Goal: Task Accomplishment & Management: Complete application form

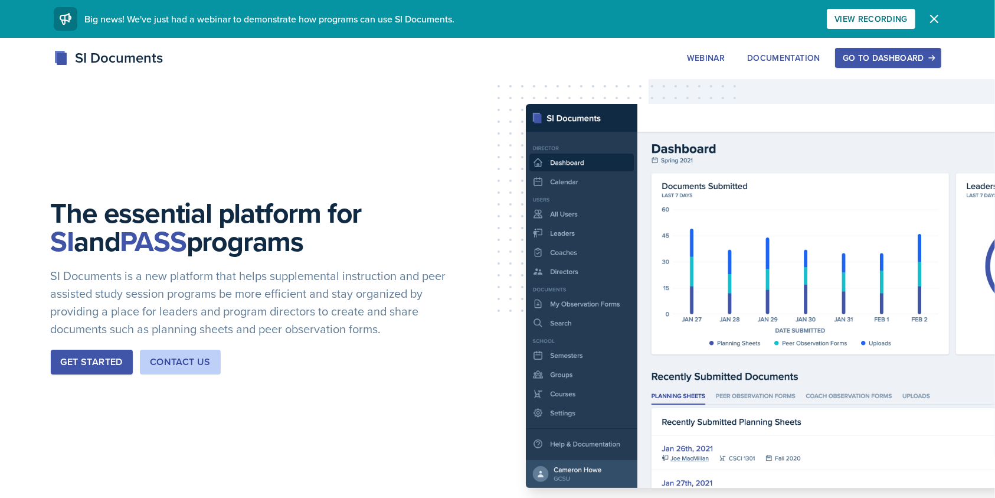
click at [877, 54] on div "Go to Dashboard" at bounding box center [888, 57] width 91 height 9
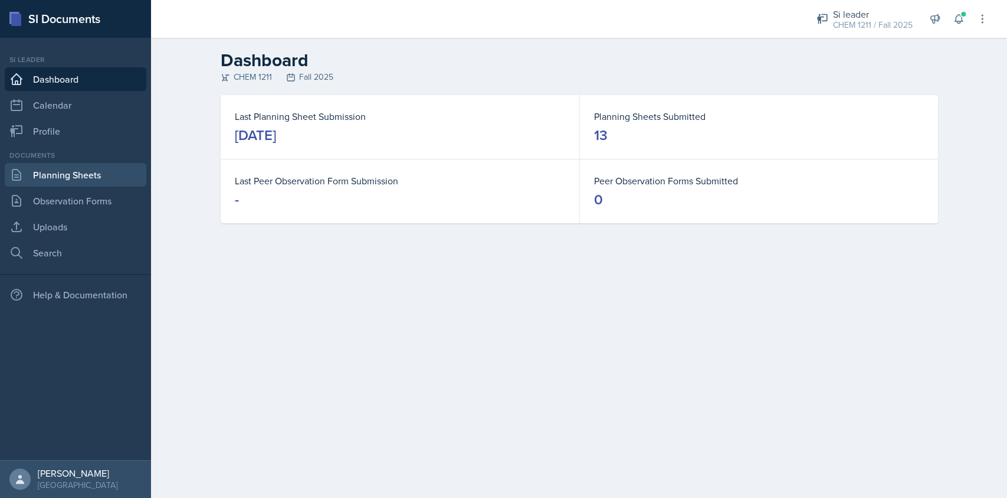
click at [46, 168] on link "Planning Sheets" at bounding box center [76, 175] width 142 height 24
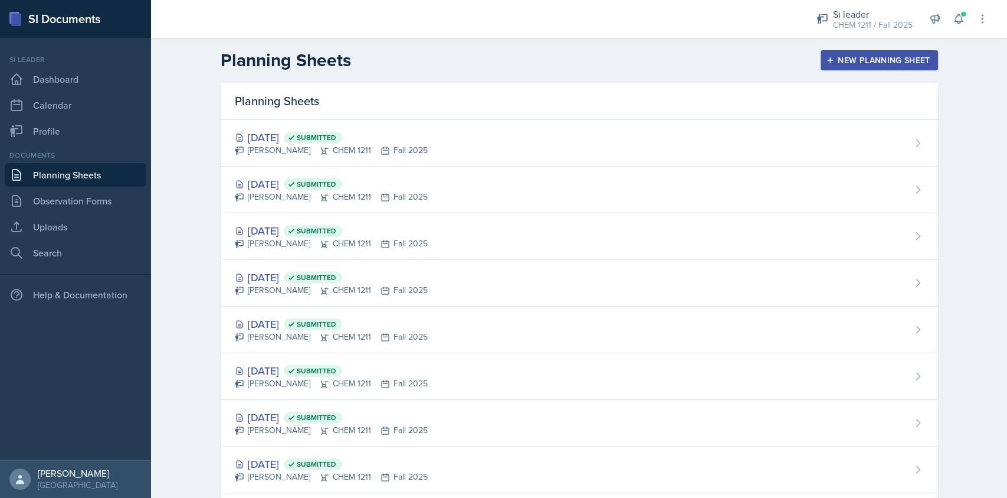
click at [858, 55] on div "New Planning Sheet" at bounding box center [880, 59] width 102 height 9
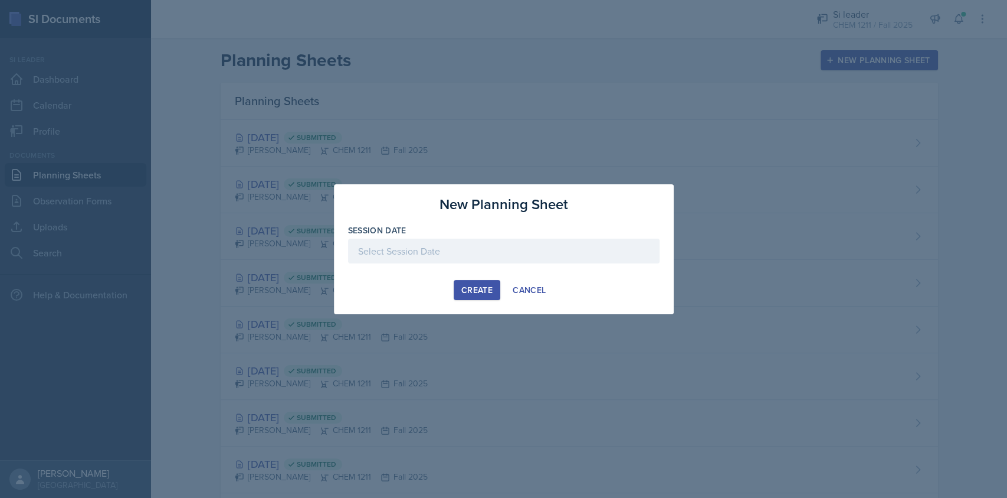
click at [515, 246] on div at bounding box center [504, 250] width 312 height 25
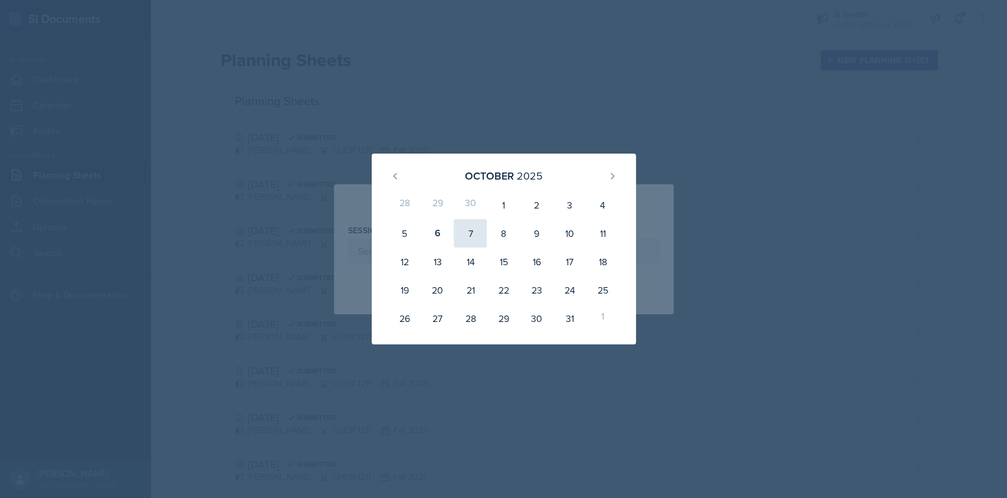
click at [469, 237] on div "7" at bounding box center [470, 233] width 33 height 28
type input "[DATE]"
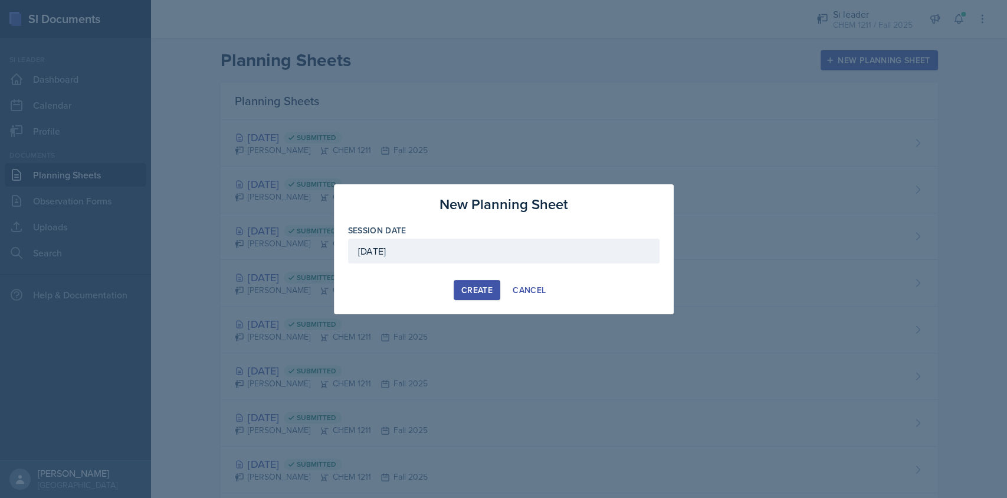
click at [482, 287] on div "Create" at bounding box center [477, 289] width 31 height 9
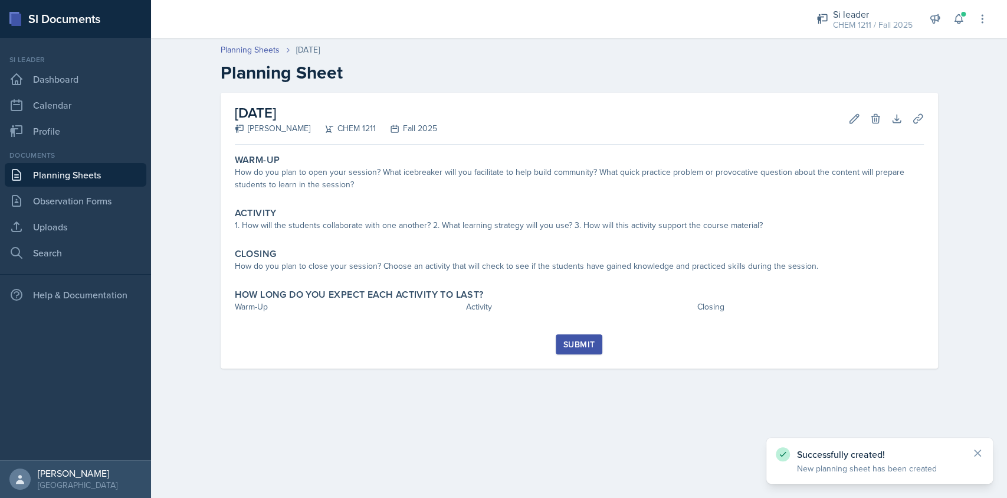
click at [106, 171] on link "Planning Sheets" at bounding box center [76, 175] width 142 height 24
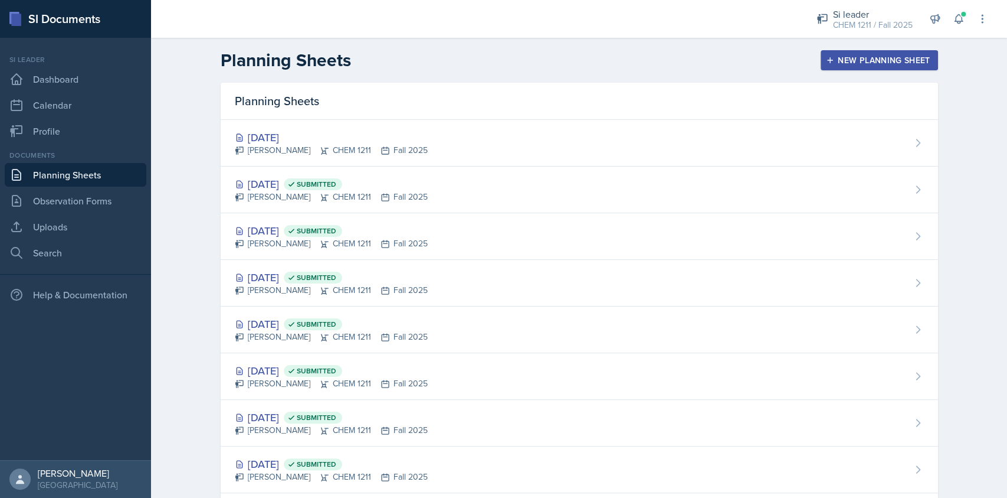
click at [873, 55] on div "New Planning Sheet" at bounding box center [880, 59] width 102 height 9
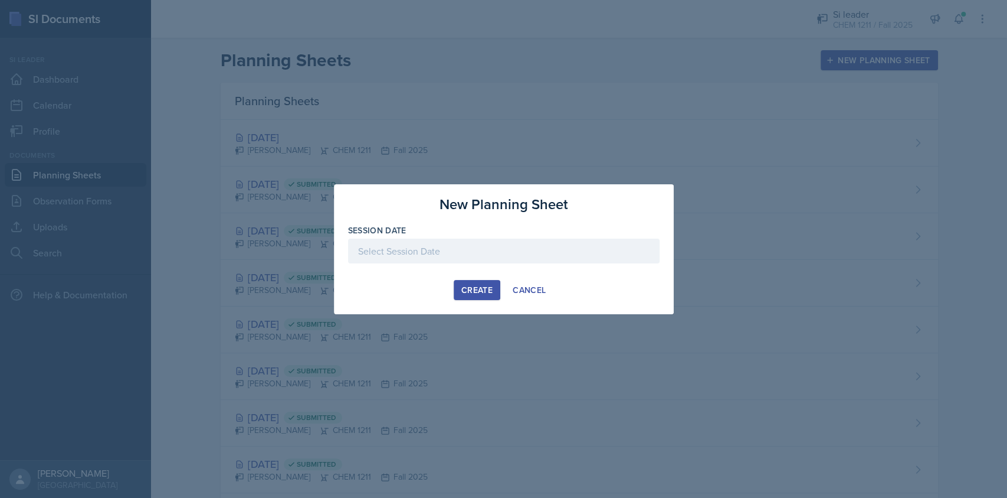
click at [540, 251] on div at bounding box center [504, 250] width 312 height 25
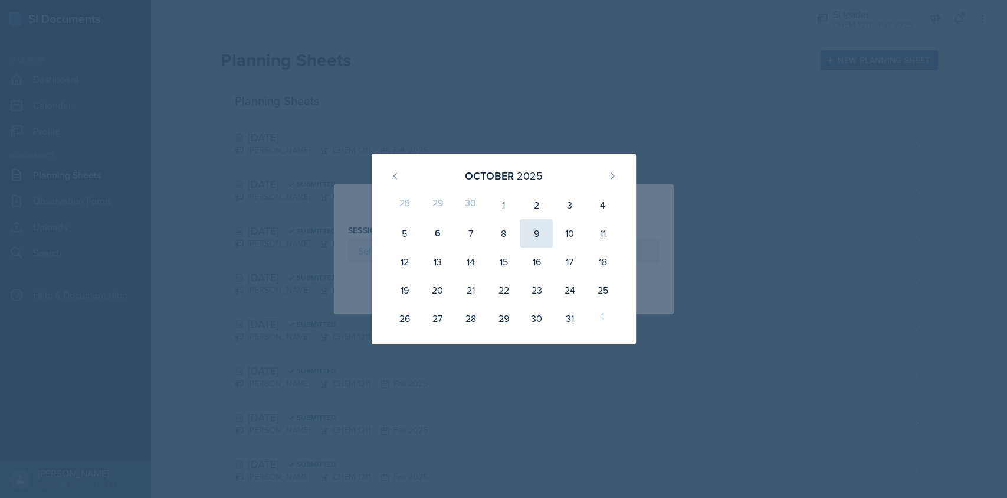
click at [540, 230] on div "9" at bounding box center [536, 233] width 33 height 28
type input "[DATE]"
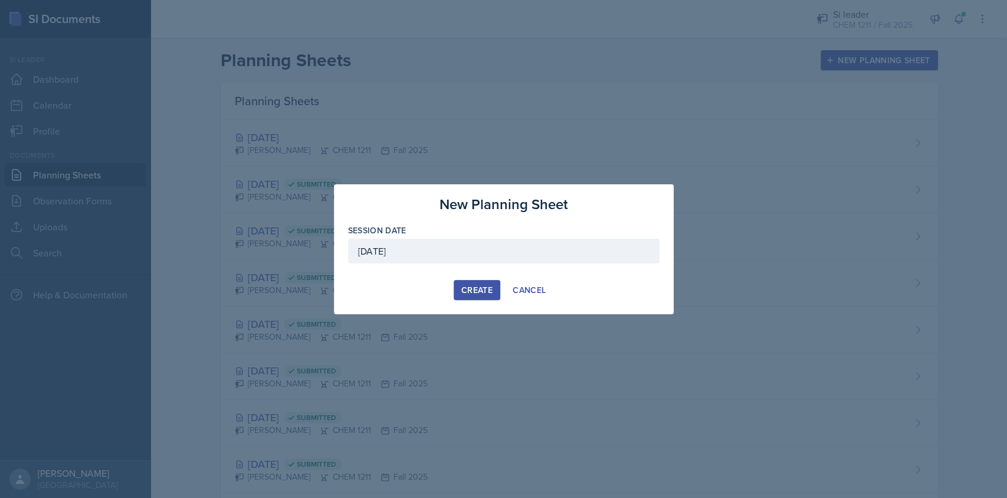
click at [471, 287] on div "Create" at bounding box center [477, 289] width 31 height 9
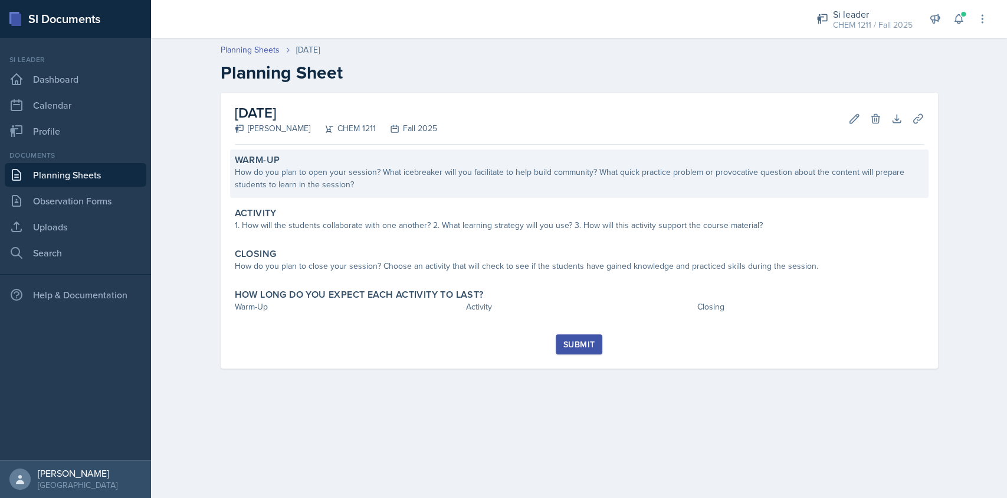
click at [352, 193] on div "Warm-Up How do you plan to open your session? What icebreaker will you facilita…" at bounding box center [579, 173] width 699 height 48
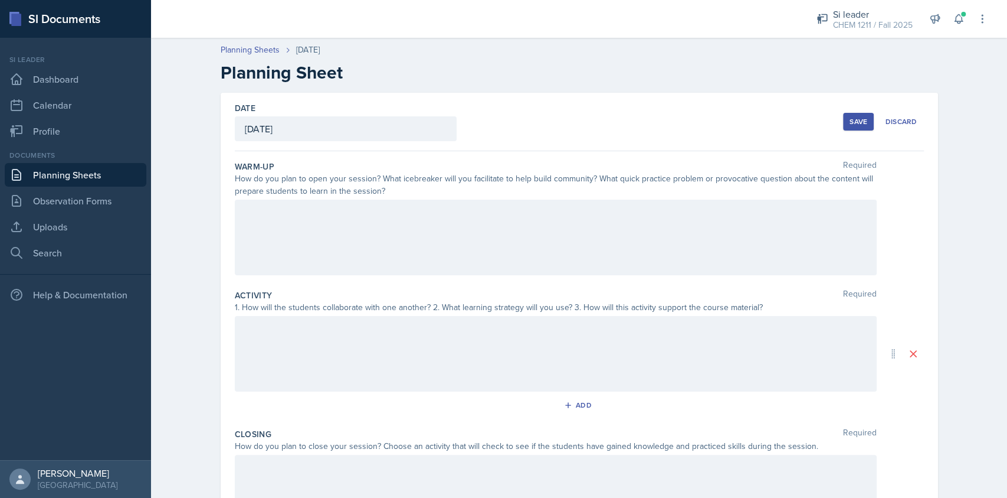
click at [358, 207] on div at bounding box center [556, 237] width 642 height 76
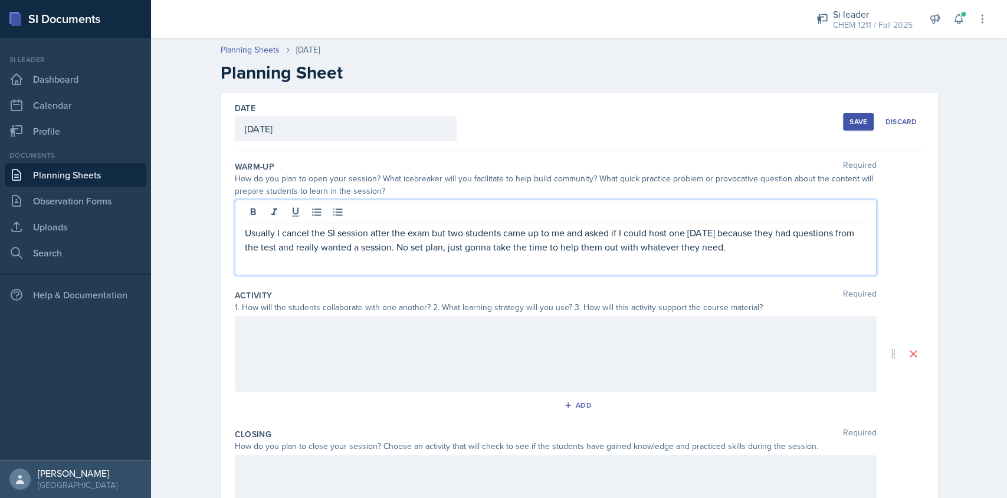
click at [403, 247] on p "Usually I cancel the SI session after the exam but two students came up to me a…" at bounding box center [556, 239] width 622 height 28
copy p "Usually I cancel the SI session after the exam but two students came up to me a…"
click at [418, 336] on div at bounding box center [556, 354] width 642 height 76
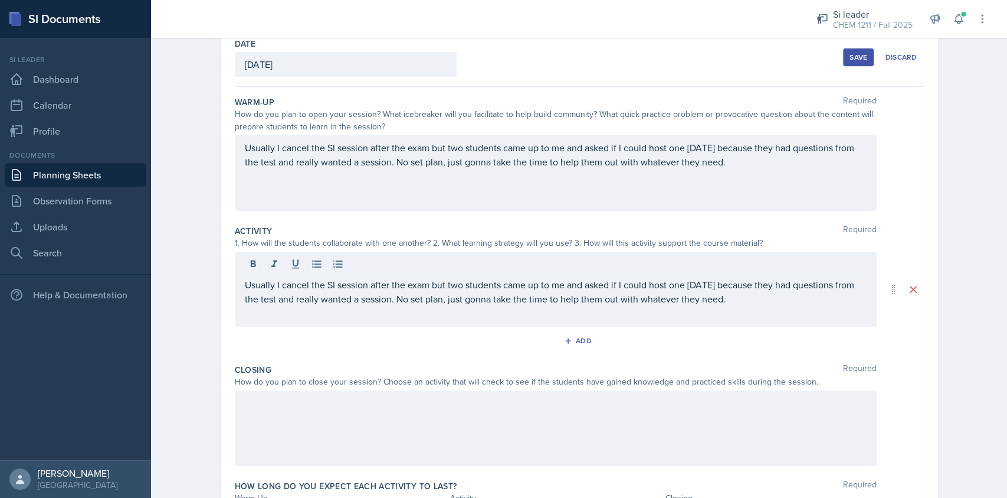
click at [430, 413] on div at bounding box center [556, 428] width 642 height 76
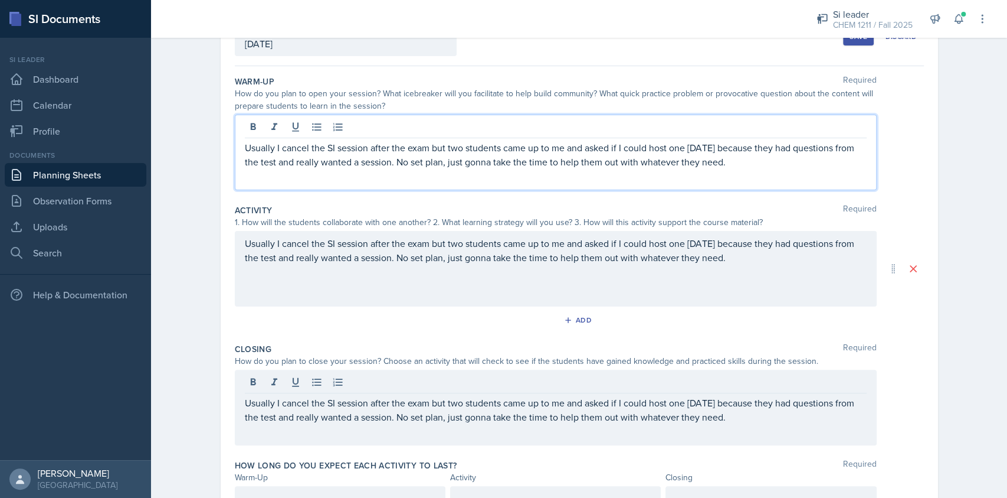
click at [423, 125] on div "Usually I cancel the SI session after the exam but two students came up to me a…" at bounding box center [556, 152] width 642 height 76
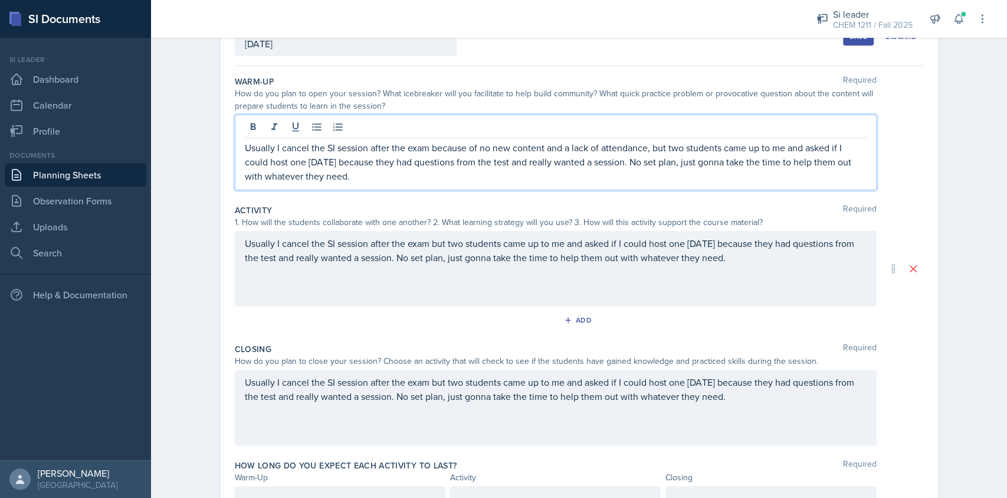
click at [472, 140] on p "Usually I cancel the SI session after the exam because of no new content and a …" at bounding box center [556, 161] width 622 height 42
copy p "Usually I cancel the SI session after the exam because of no new content and a …"
click at [477, 257] on p "Usually I cancel the SI session after the exam but two students came up to me a…" at bounding box center [556, 250] width 622 height 28
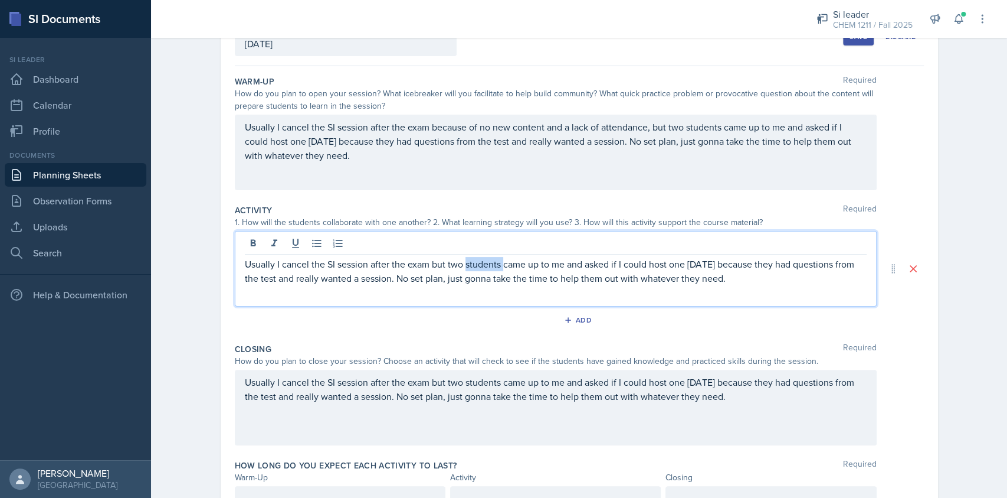
click at [477, 257] on p "Usually I cancel the SI session after the exam but two students came up to me a…" at bounding box center [556, 271] width 622 height 28
click at [482, 268] on p "Usually I cancel the SI session after the exam but two students came up to me a…" at bounding box center [556, 271] width 622 height 28
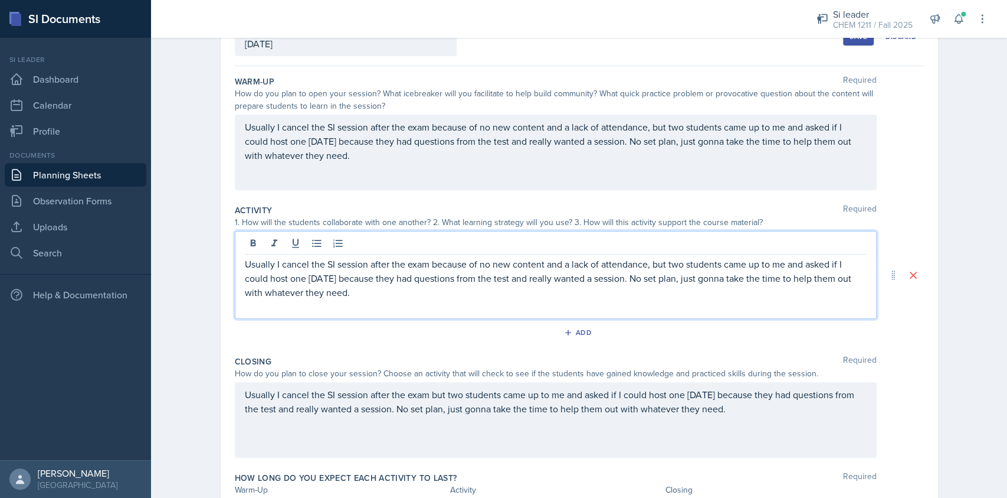
click at [487, 375] on div "How do you plan to close your session? Choose an activity that will check to se…" at bounding box center [556, 373] width 642 height 12
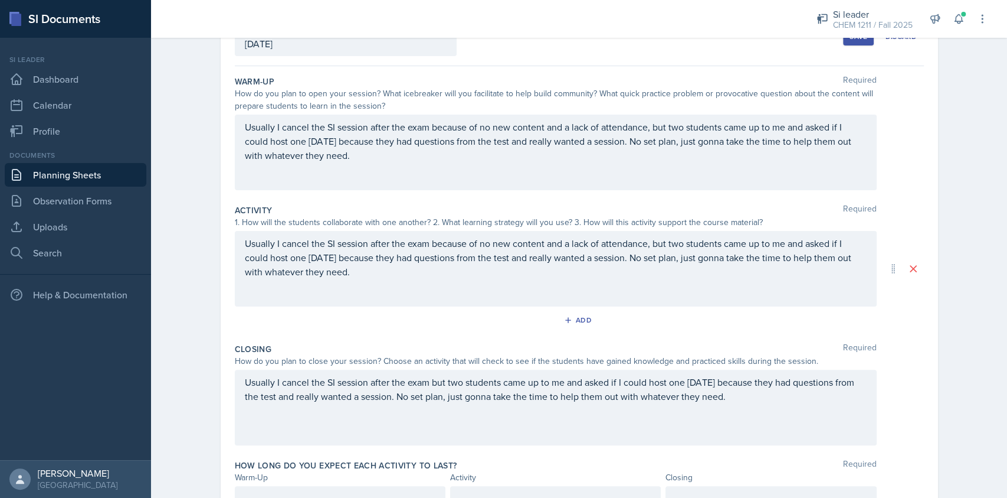
click at [487, 375] on div "Usually I cancel the SI session after the exam but two students came up to me a…" at bounding box center [556, 407] width 642 height 76
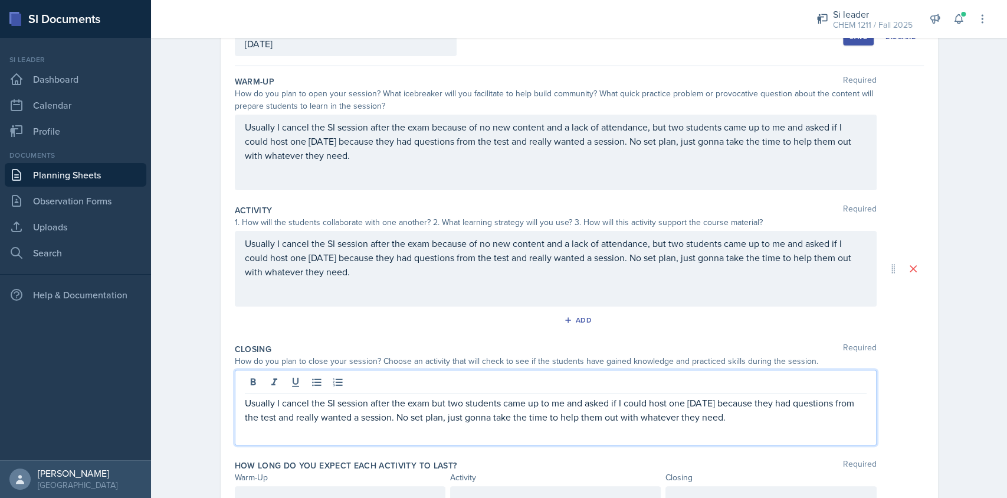
click at [487, 375] on div at bounding box center [556, 383] width 622 height 19
click at [487, 393] on div "Usually I cancel the SI session after the exam but two students came up to me a…" at bounding box center [556, 407] width 642 height 76
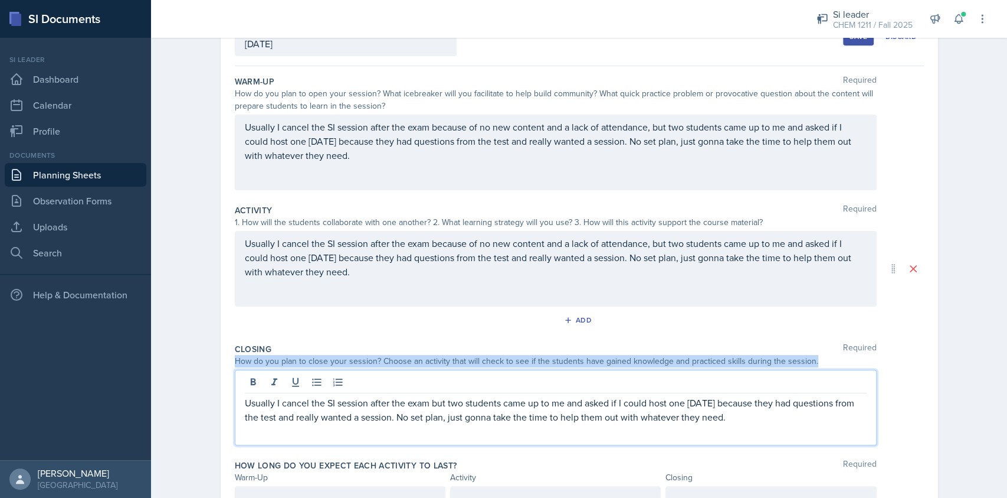
click at [487, 393] on div "Usually I cancel the SI session after the exam but two students came up to me a…" at bounding box center [556, 407] width 642 height 76
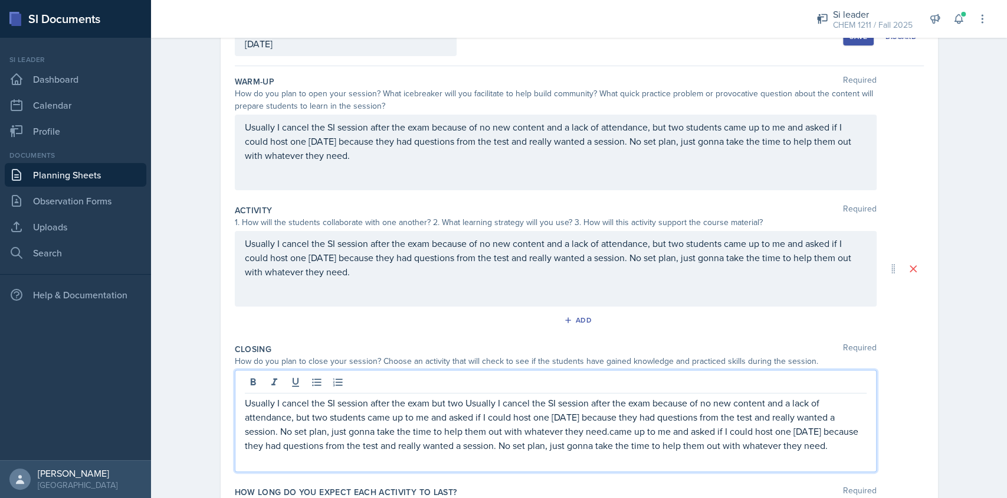
click at [464, 418] on p "Usually I cancel the SI session after the exam but two Usually I cancel the SI …" at bounding box center [556, 423] width 622 height 57
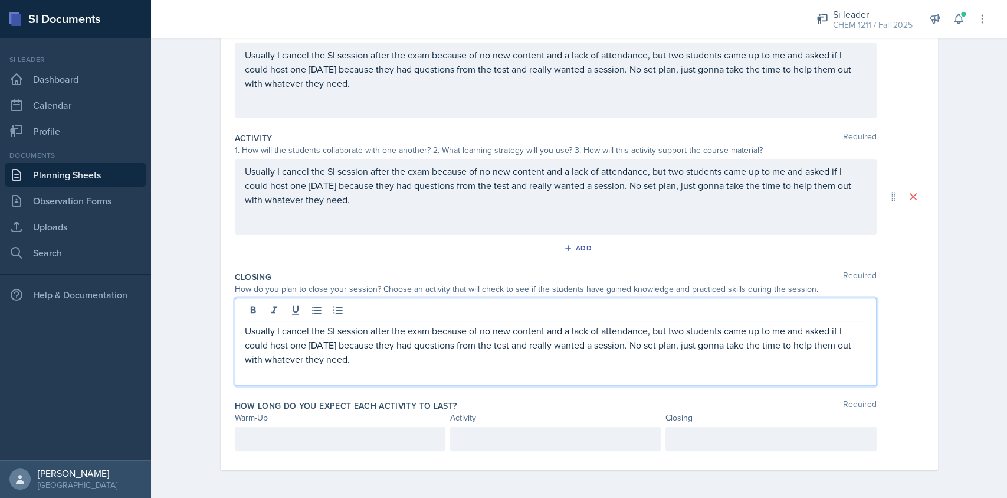
click at [310, 451] on div "How long do you expect each activity to last? Required Warm-Up Activity Closing" at bounding box center [579, 428] width 689 height 66
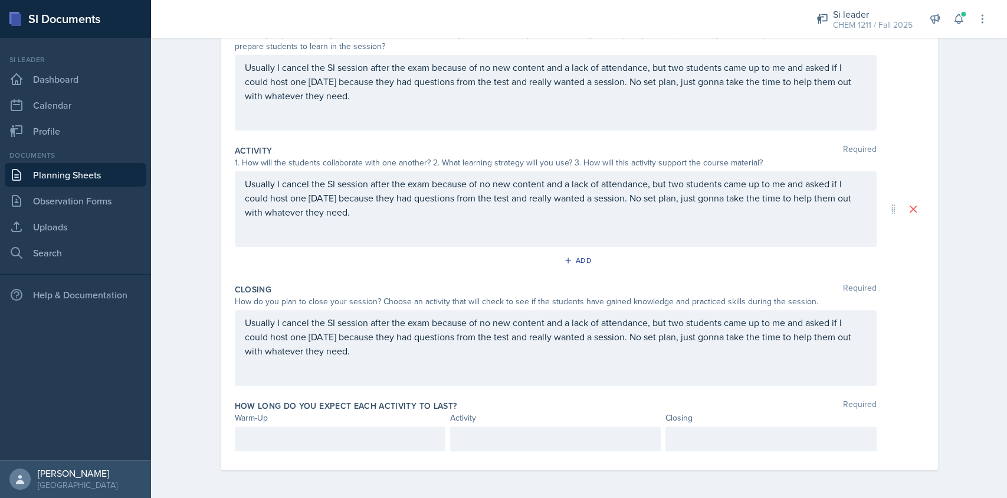
click at [301, 445] on div at bounding box center [340, 438] width 211 height 25
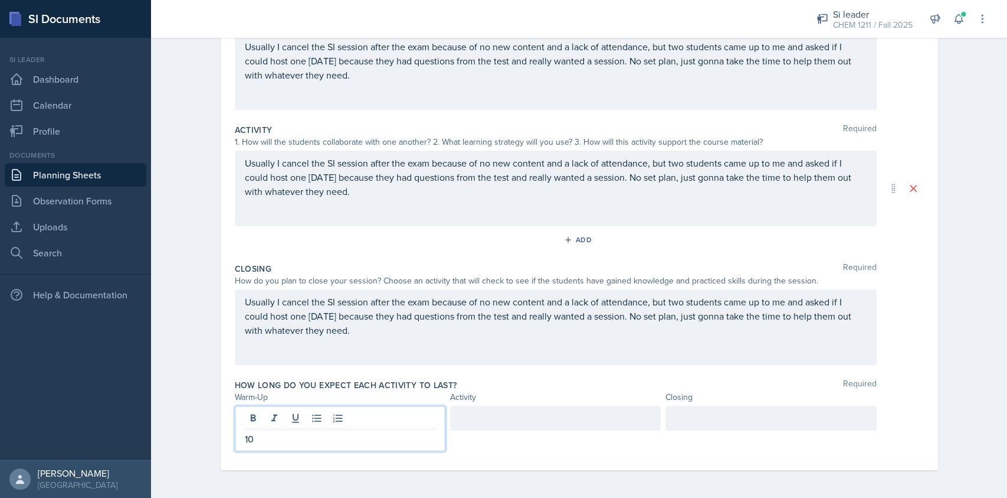
click at [491, 427] on div at bounding box center [555, 417] width 211 height 25
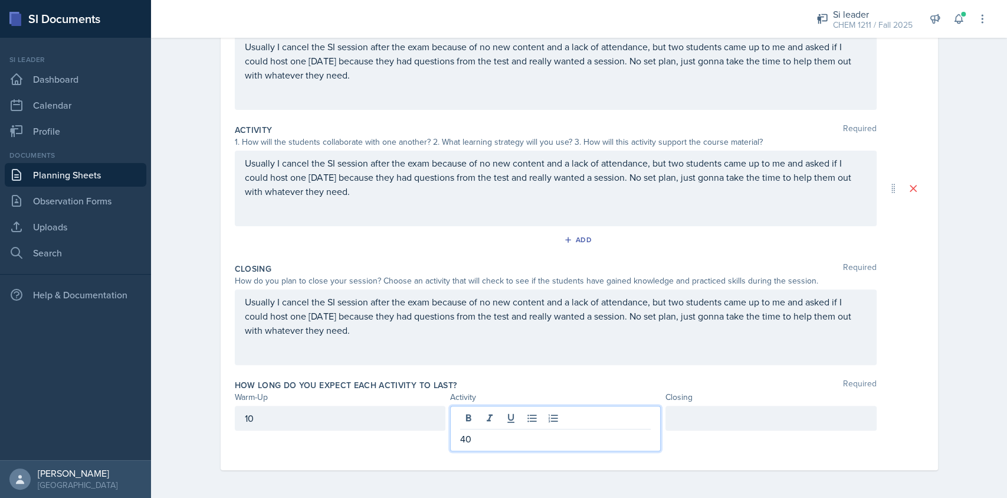
click at [715, 410] on div at bounding box center [771, 417] width 211 height 25
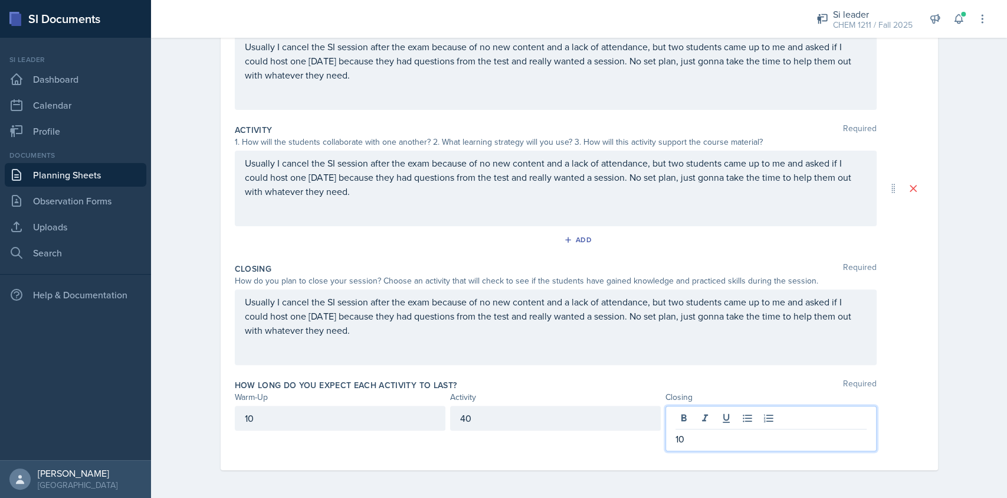
click at [774, 361] on div "Usually I cancel the SI session after the exam because of no new content and a …" at bounding box center [556, 327] width 642 height 76
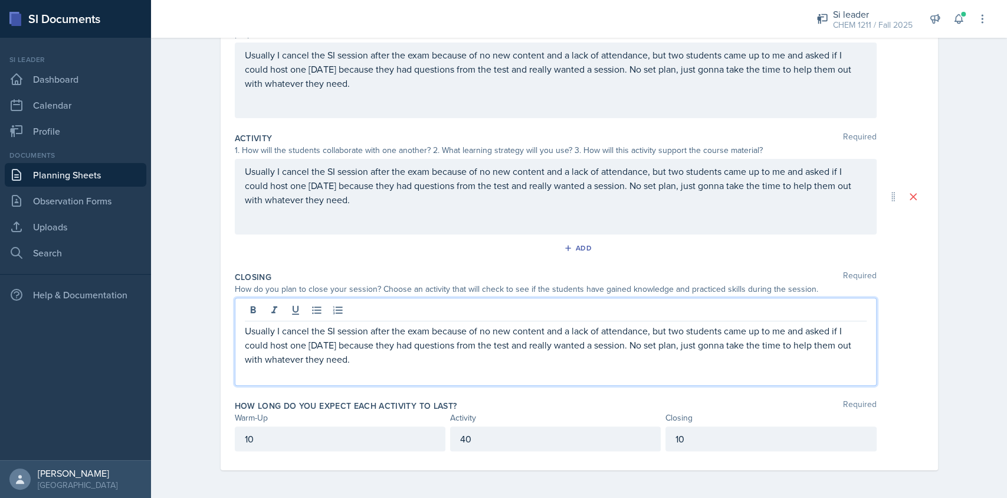
scroll to position [0, 0]
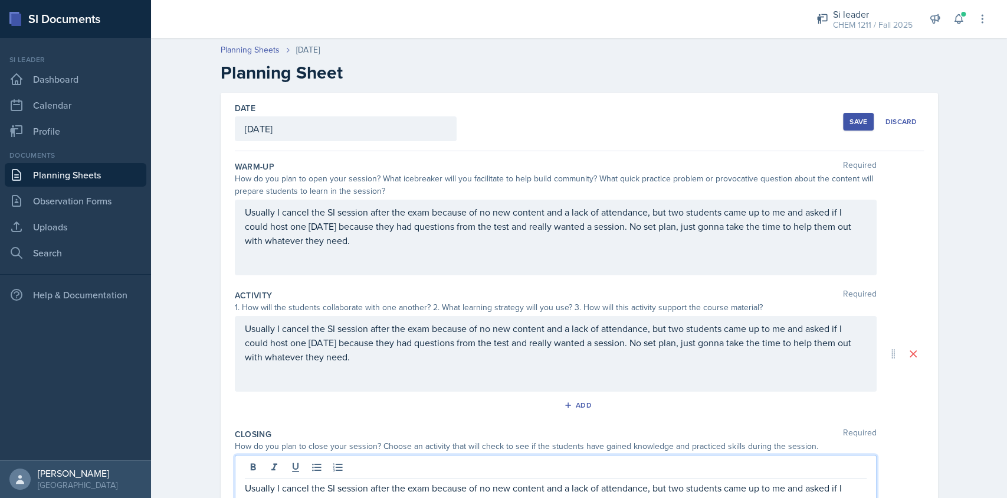
click at [854, 117] on div "Save" at bounding box center [859, 121] width 18 height 9
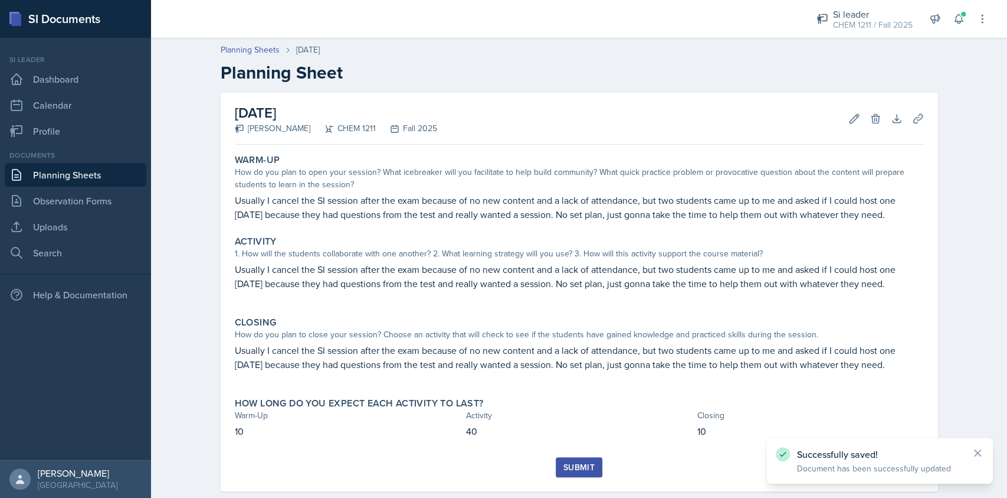
click at [571, 462] on div "Submit" at bounding box center [579, 466] width 31 height 9
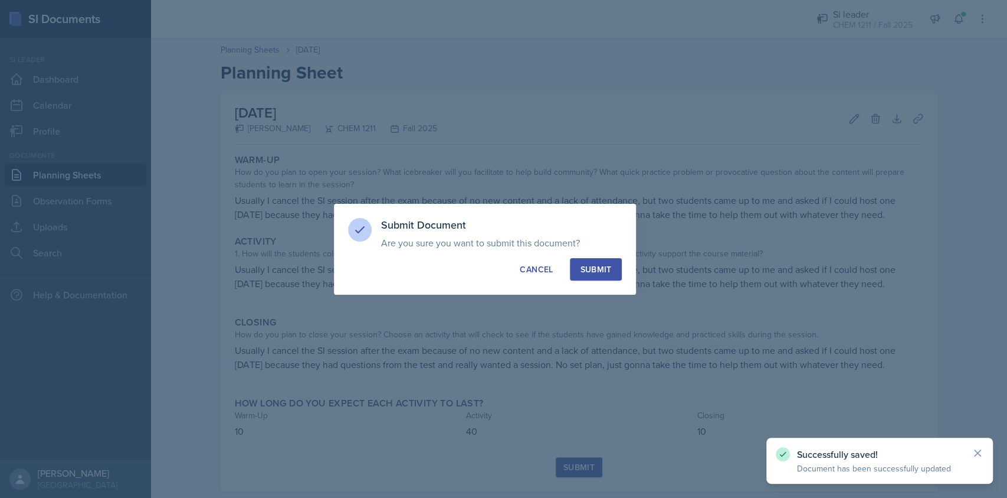
click at [588, 276] on button "Submit" at bounding box center [595, 269] width 51 height 22
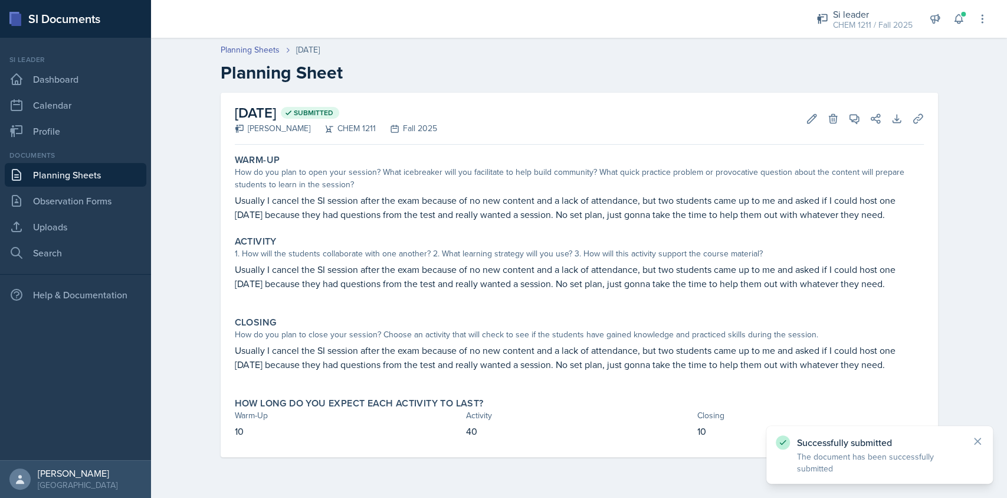
click at [116, 176] on link "Planning Sheets" at bounding box center [76, 175] width 142 height 24
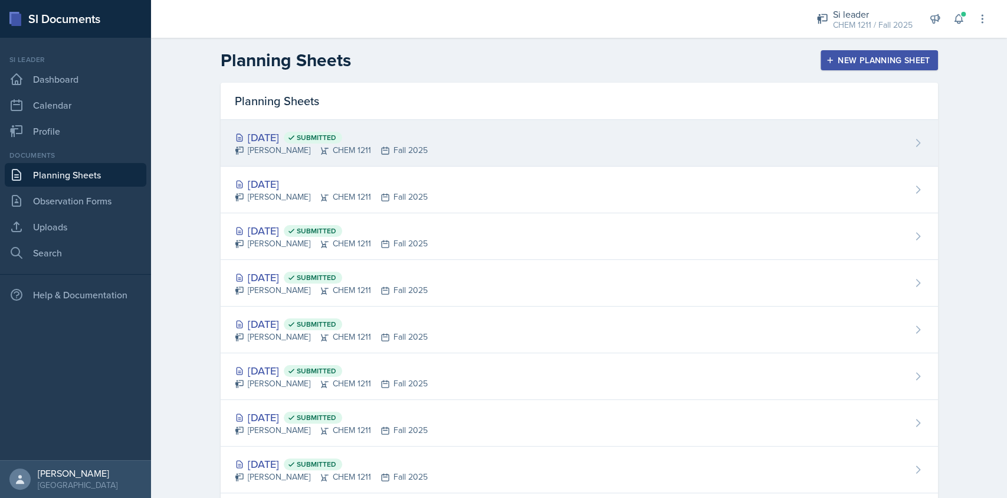
click at [401, 148] on div "[PERSON_NAME] CHEM 1211 Fall 2025" at bounding box center [331, 150] width 193 height 12
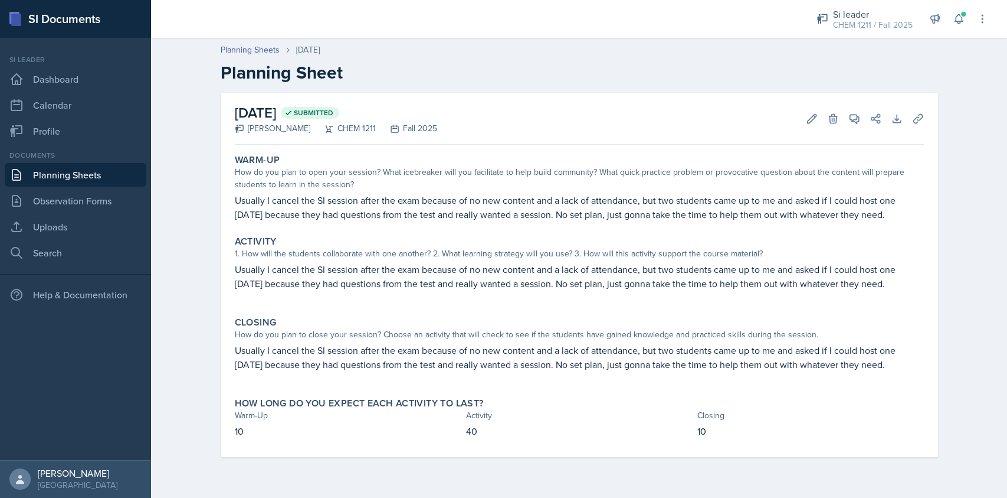
click at [121, 170] on link "Planning Sheets" at bounding box center [76, 175] width 142 height 24
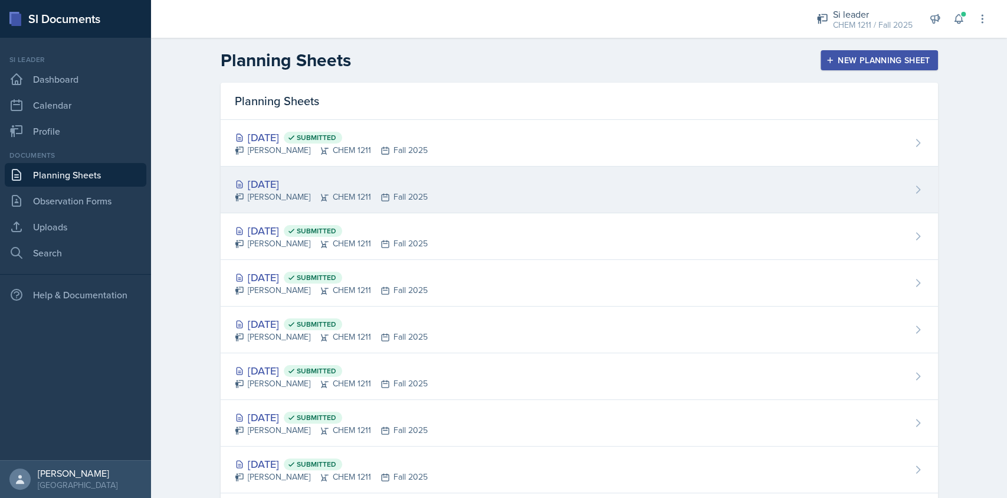
click at [297, 176] on div "[DATE]" at bounding box center [331, 184] width 193 height 16
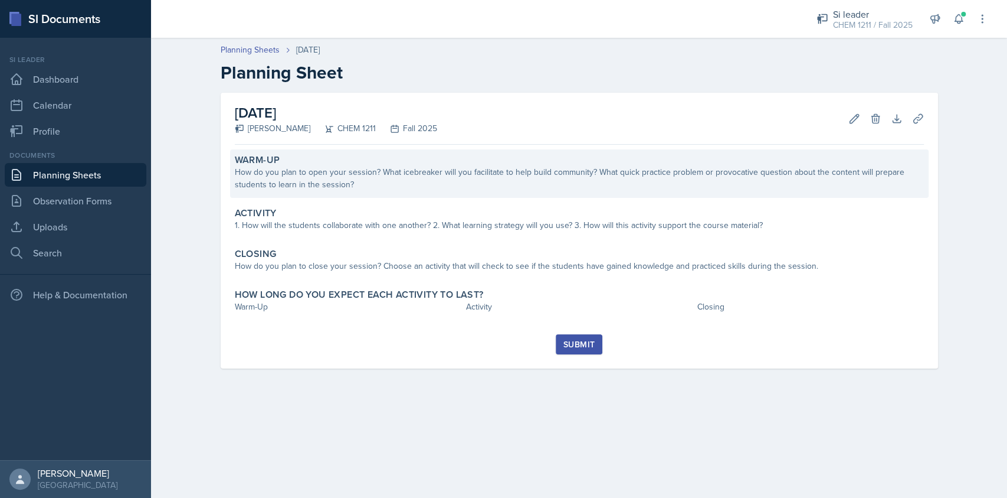
click at [382, 169] on div "How do you plan to open your session? What icebreaker will you facilitate to he…" at bounding box center [579, 178] width 689 height 25
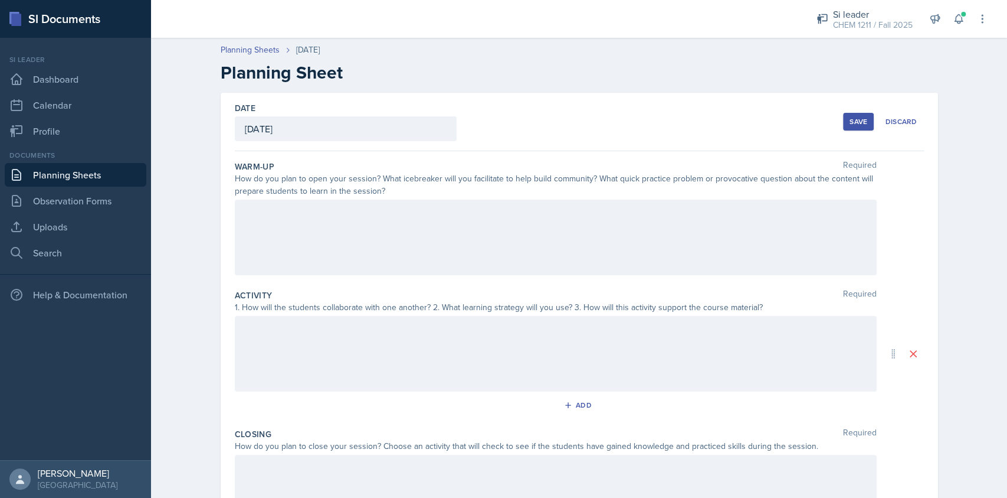
click at [382, 206] on div at bounding box center [556, 237] width 642 height 76
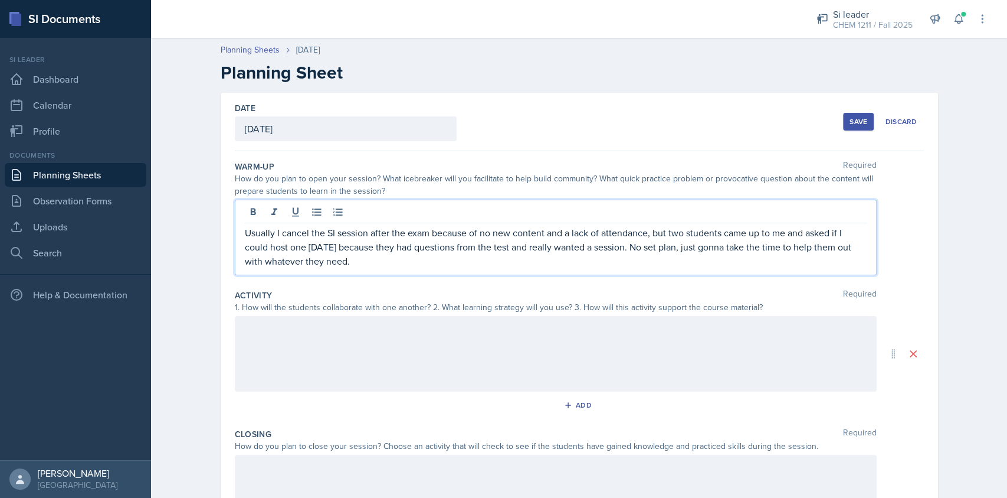
click at [371, 351] on div at bounding box center [556, 354] width 642 height 76
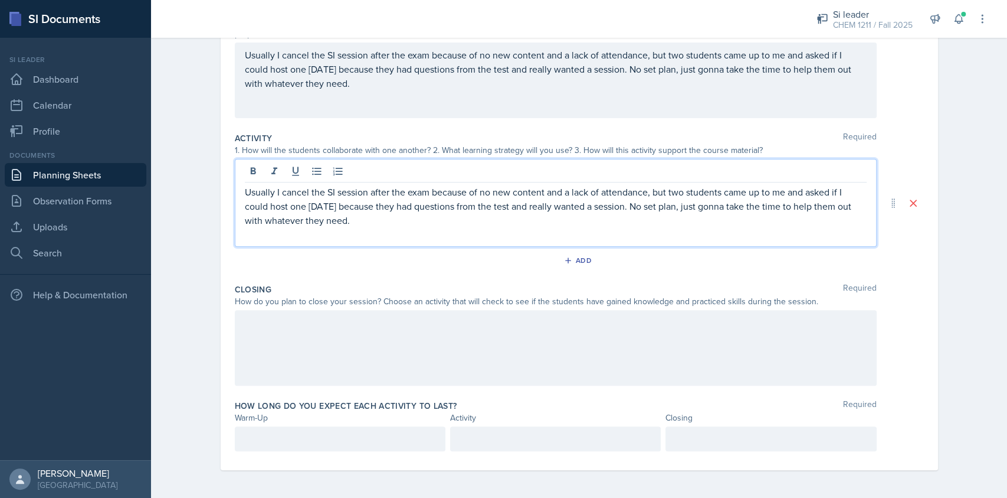
click at [349, 370] on div at bounding box center [556, 348] width 642 height 76
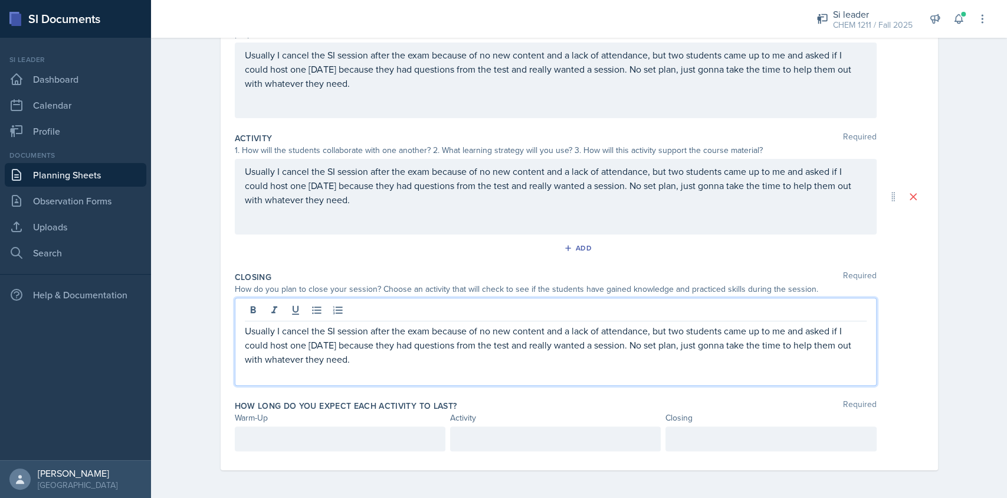
click at [352, 424] on div "How long do you expect each activity to last? Required Warm-Up Activity Closing" at bounding box center [579, 428] width 689 height 66
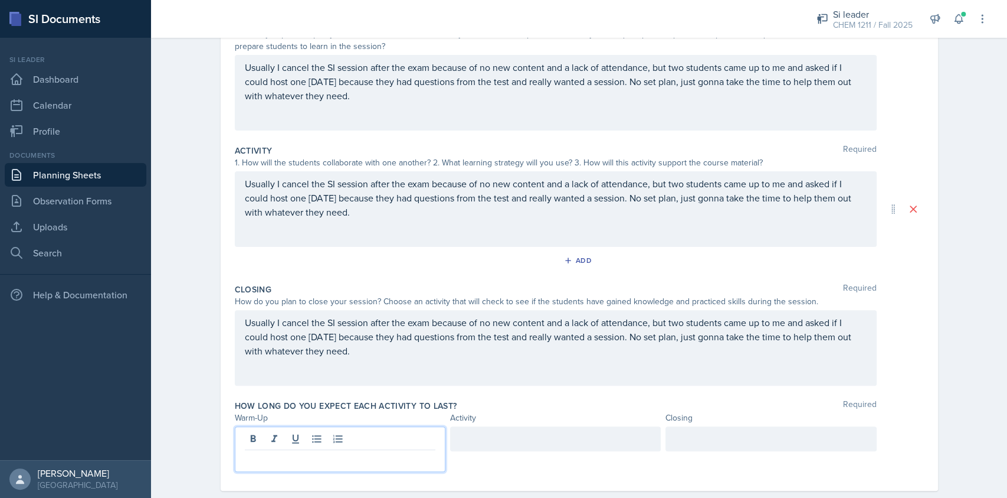
click at [357, 437] on div at bounding box center [340, 448] width 211 height 45
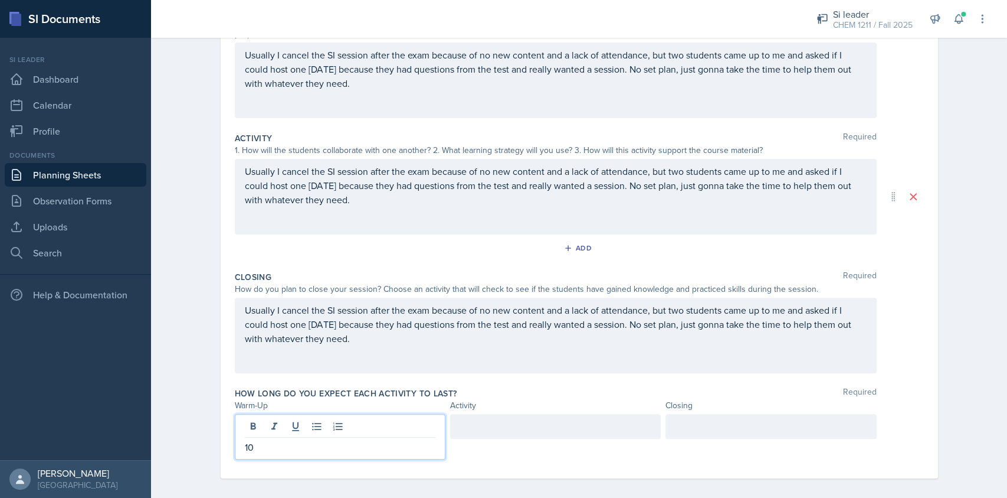
click at [525, 424] on div at bounding box center [555, 426] width 211 height 25
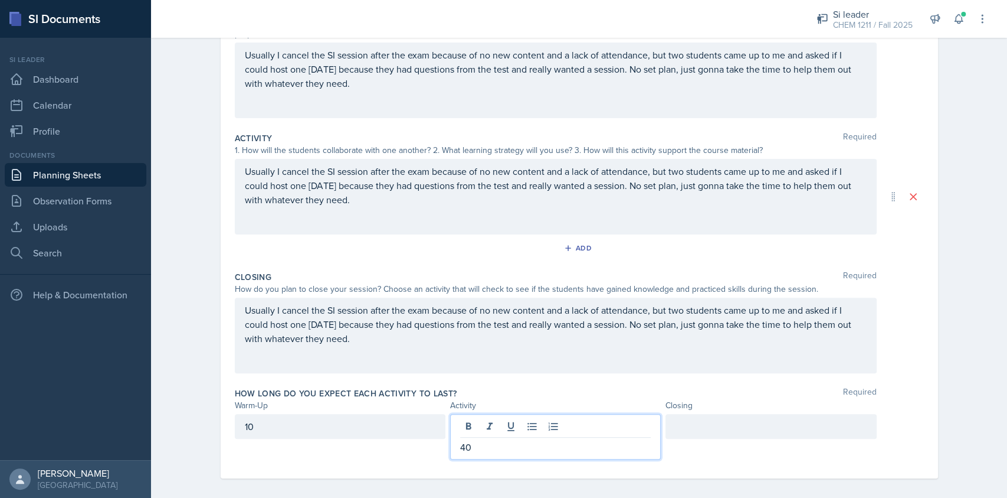
click at [679, 430] on div at bounding box center [771, 426] width 211 height 25
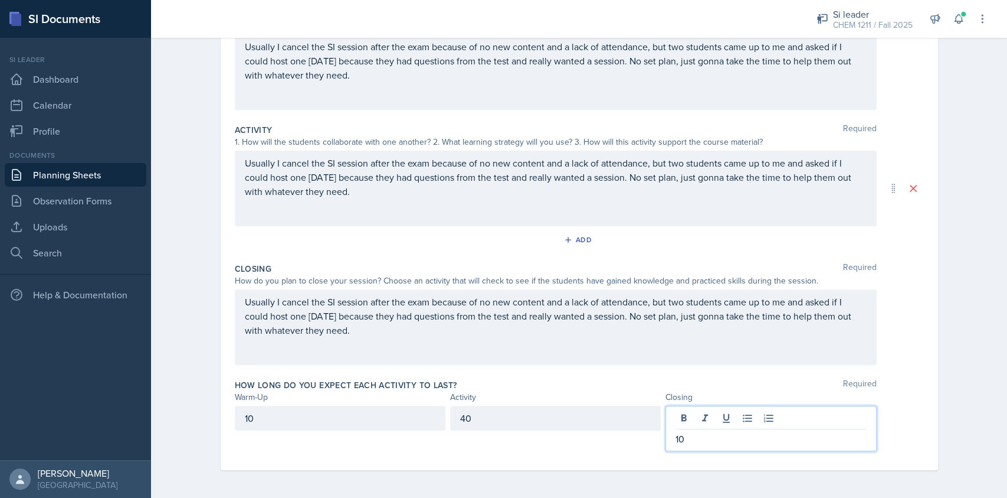
scroll to position [0, 0]
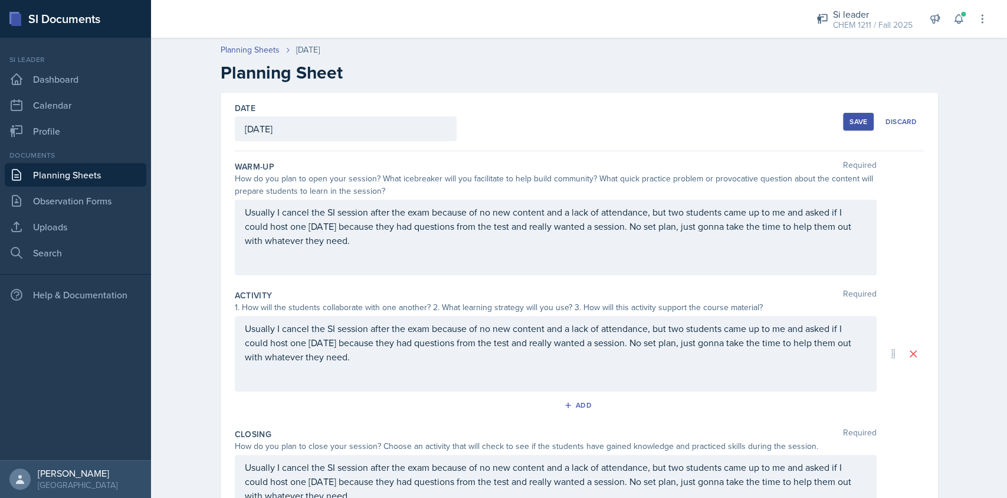
click at [856, 113] on button "Save" at bounding box center [858, 122] width 31 height 18
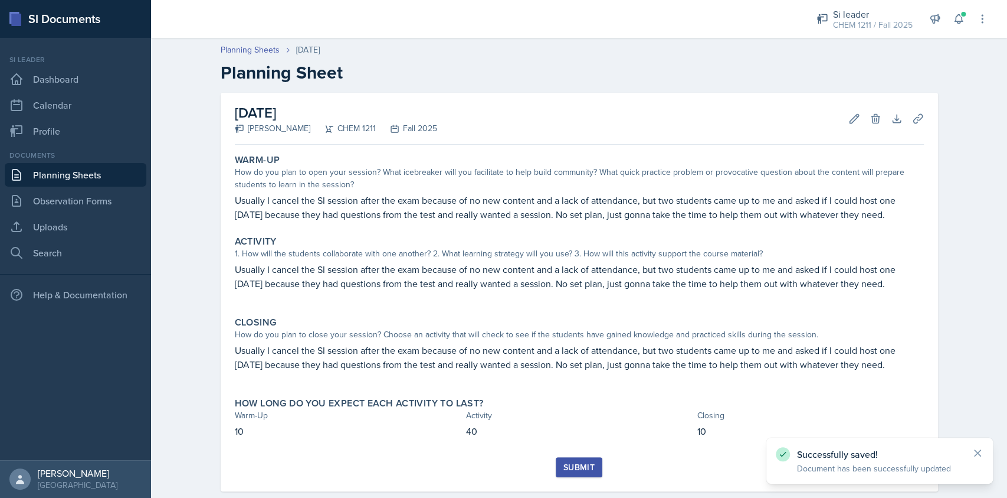
click at [580, 464] on div "Submit" at bounding box center [579, 466] width 31 height 9
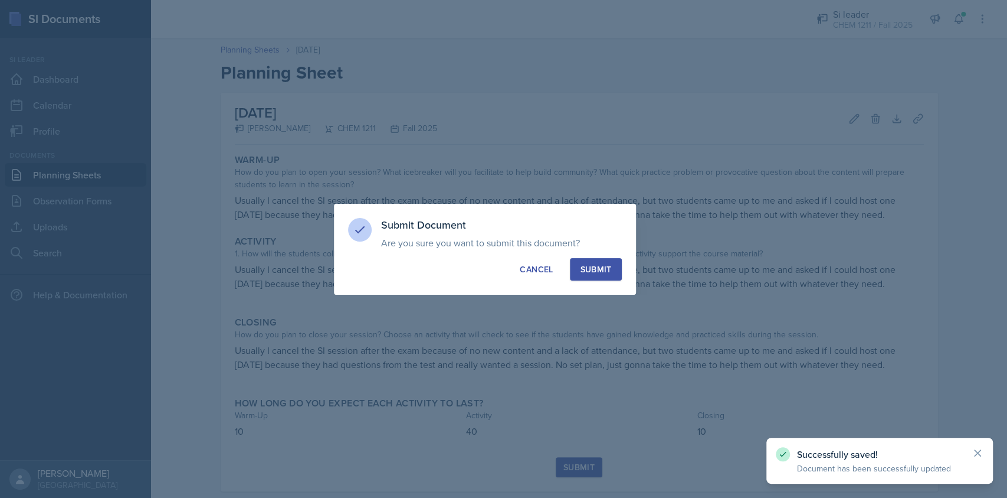
click at [598, 271] on div "Submit" at bounding box center [595, 269] width 31 height 12
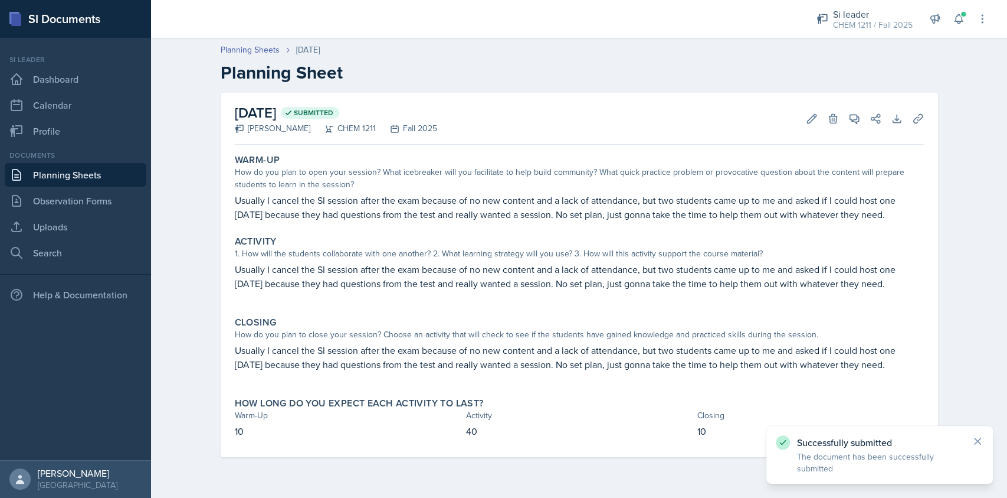
click at [58, 177] on link "Planning Sheets" at bounding box center [76, 175] width 142 height 24
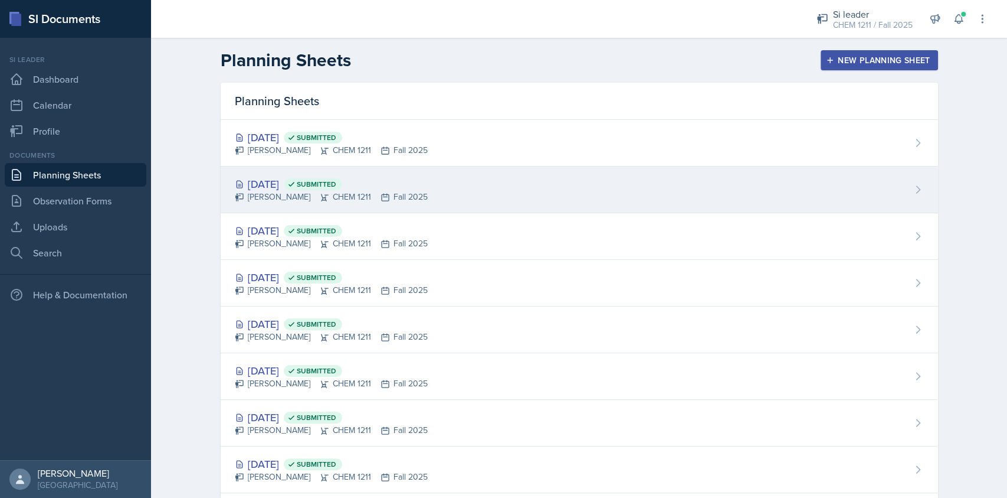
click at [328, 198] on div "[PERSON_NAME] CHEM 1211 Fall 2025" at bounding box center [331, 197] width 193 height 12
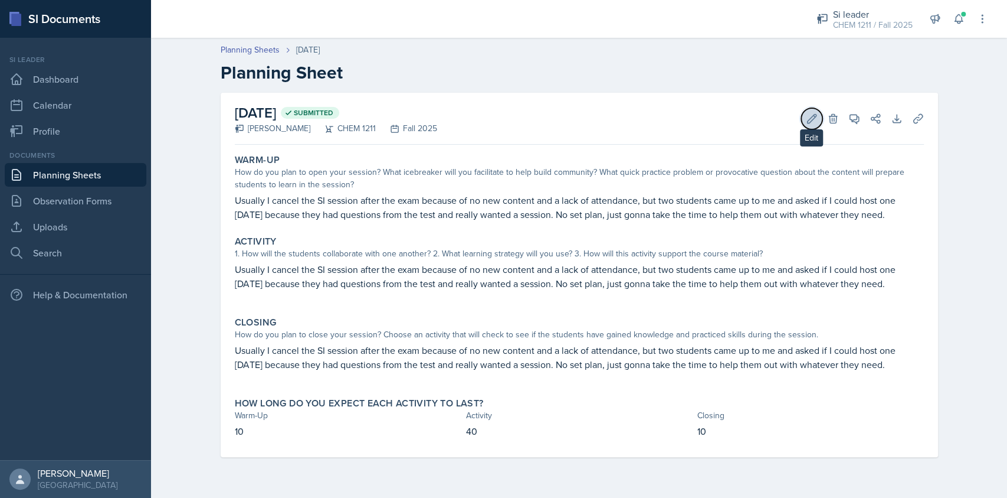
click at [806, 117] on icon at bounding box center [812, 119] width 12 height 12
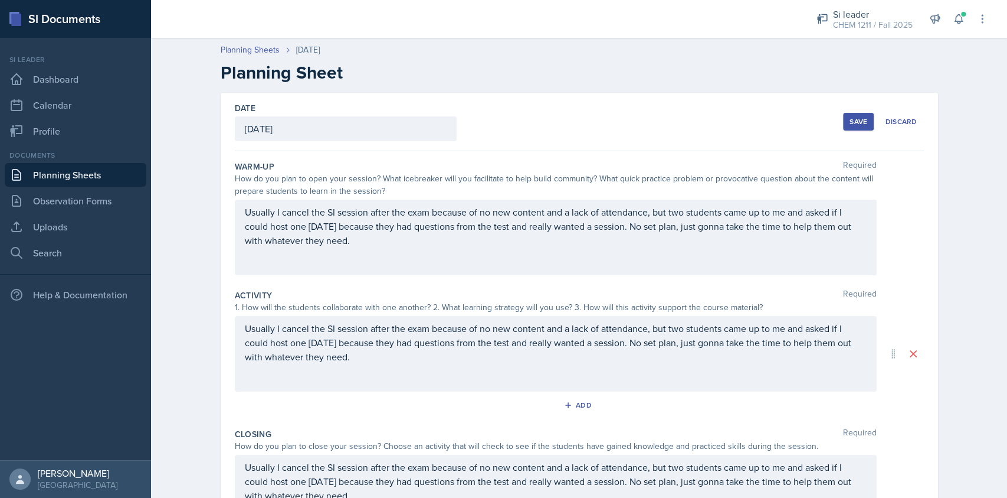
click at [475, 234] on p "Usually I cancel the SI session after the exam because of no new content and a …" at bounding box center [556, 226] width 622 height 42
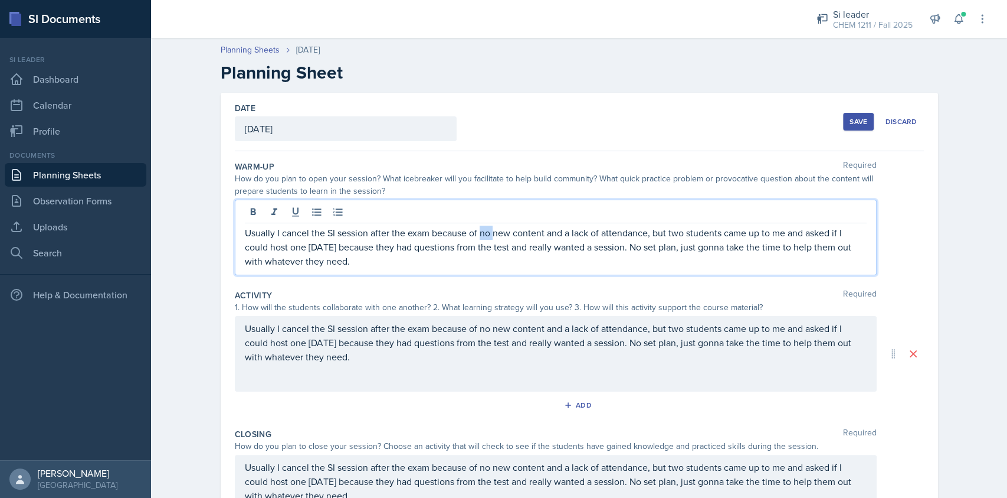
click at [475, 234] on p "Usually I cancel the SI session after the exam because of no new content and a …" at bounding box center [556, 246] width 622 height 42
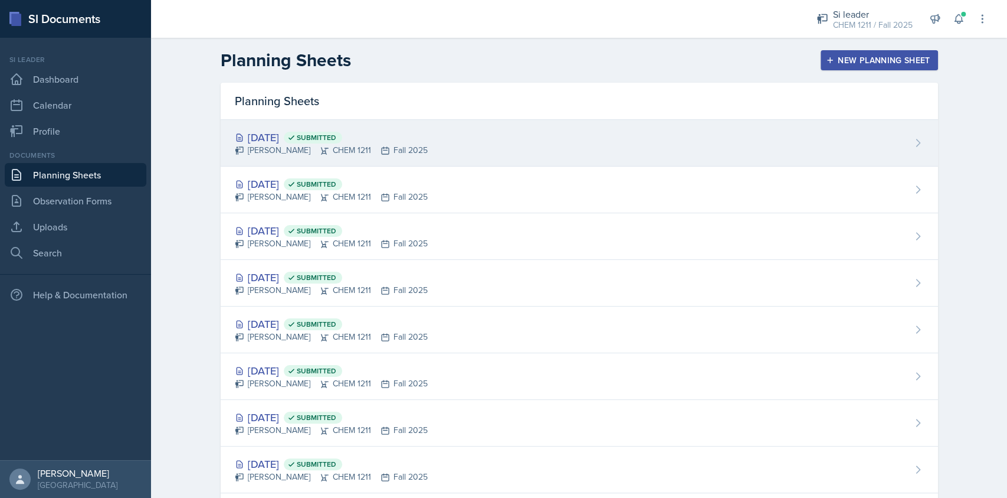
click at [453, 143] on div "[DATE] Submitted [PERSON_NAME] CHEM 1211 Fall 2025" at bounding box center [580, 143] width 718 height 47
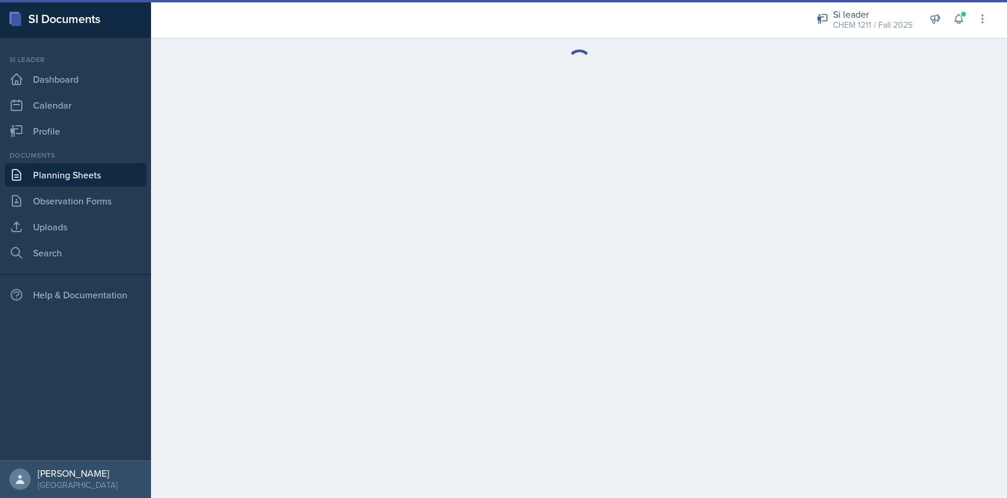
click at [71, 174] on link "Planning Sheets" at bounding box center [76, 175] width 142 height 24
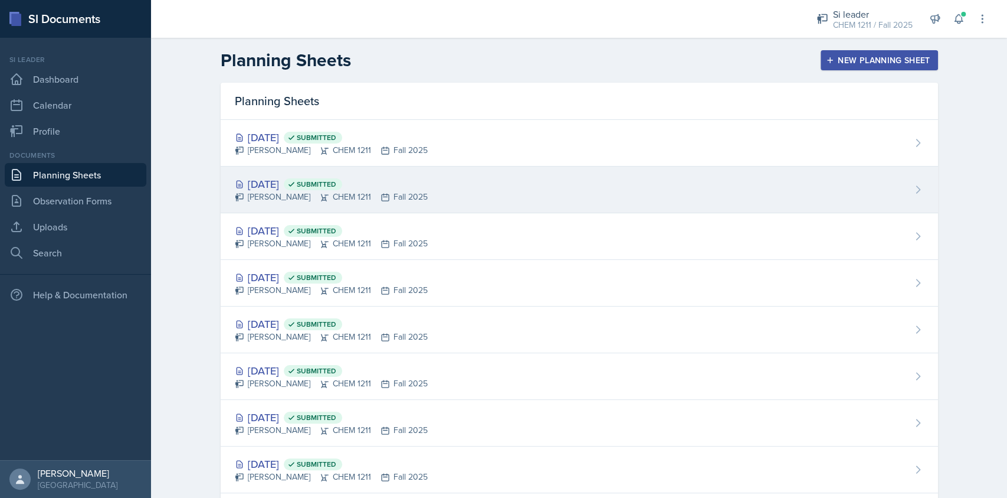
click at [359, 202] on div "[PERSON_NAME] CHEM 1211 Fall 2025" at bounding box center [331, 197] width 193 height 12
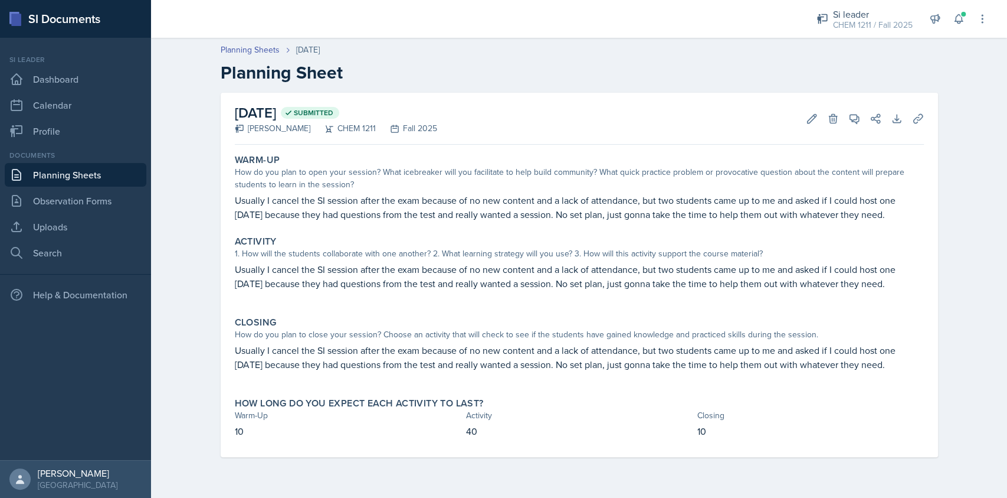
click at [107, 176] on link "Planning Sheets" at bounding box center [76, 175] width 142 height 24
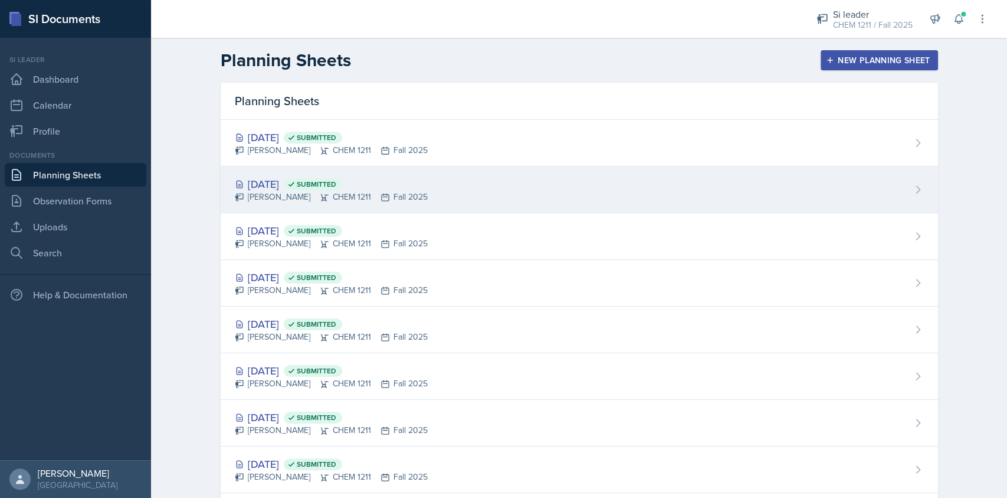
click at [342, 177] on div "[DATE] Submitted" at bounding box center [331, 184] width 193 height 16
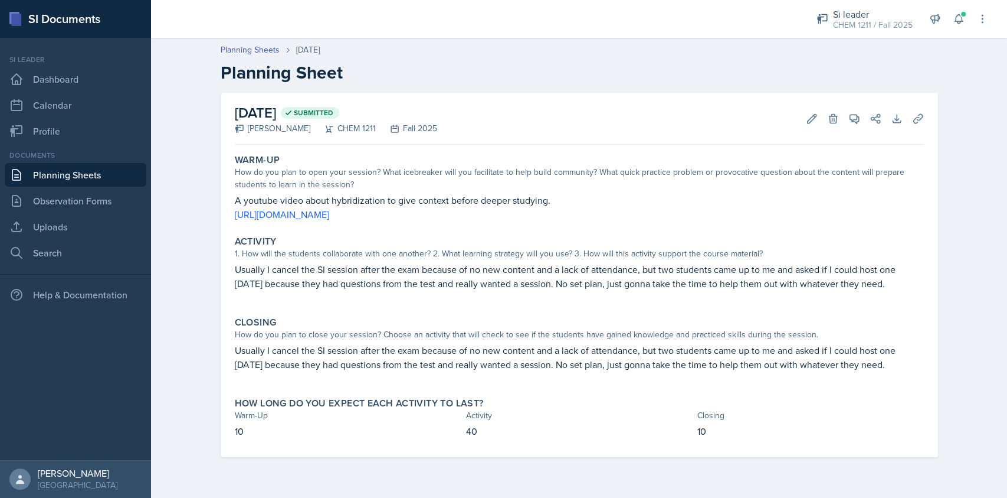
click at [101, 168] on link "Planning Sheets" at bounding box center [76, 175] width 142 height 24
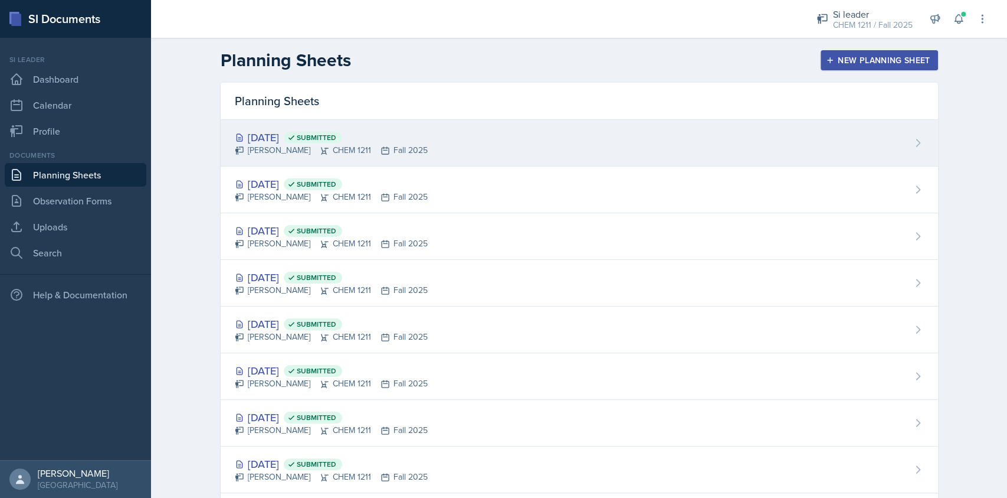
click at [336, 139] on span "Submitted" at bounding box center [317, 137] width 40 height 9
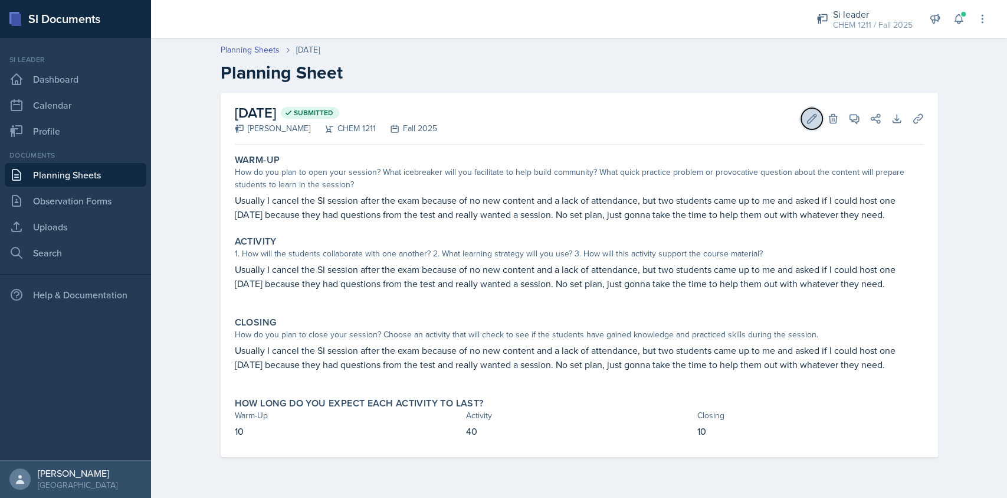
click at [801, 120] on button "Edit" at bounding box center [811, 118] width 21 height 21
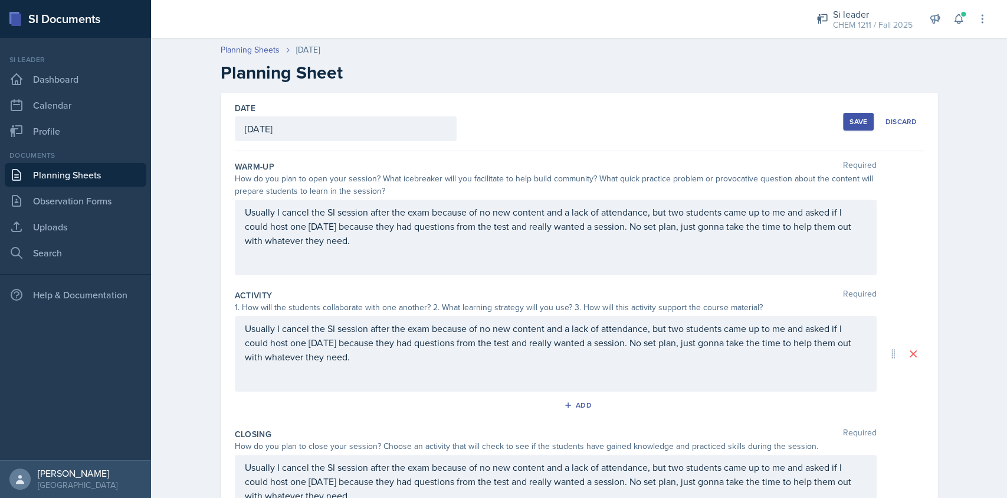
click at [459, 243] on p "Usually I cancel the SI session after the exam because of no new content and a …" at bounding box center [556, 226] width 622 height 42
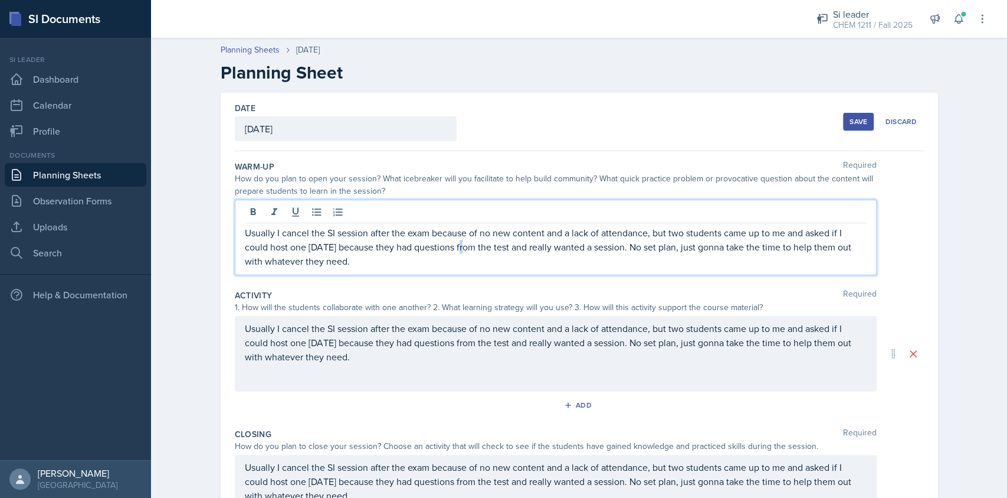
click at [459, 243] on p "Usually I cancel the SI session after the exam because of no new content and a …" at bounding box center [556, 246] width 622 height 42
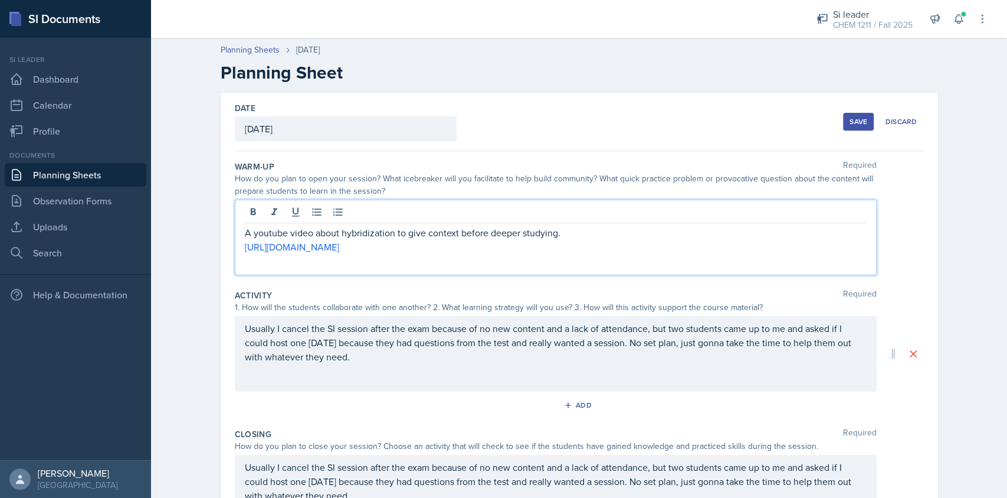
click at [425, 333] on div "Usually I cancel the SI session after the exam because of no new content and a …" at bounding box center [556, 354] width 642 height 76
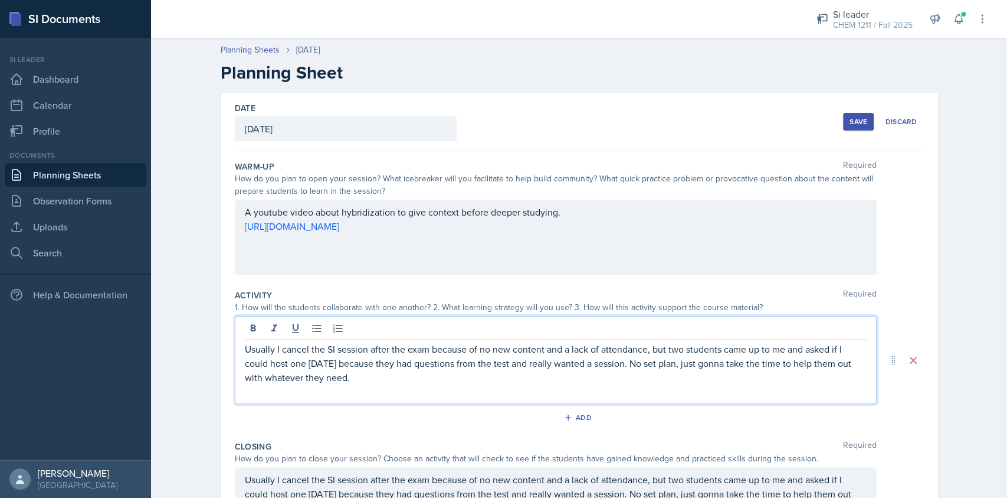
click at [307, 347] on p "Usually I cancel the SI session after the exam because of no new content and a …" at bounding box center [556, 363] width 622 height 42
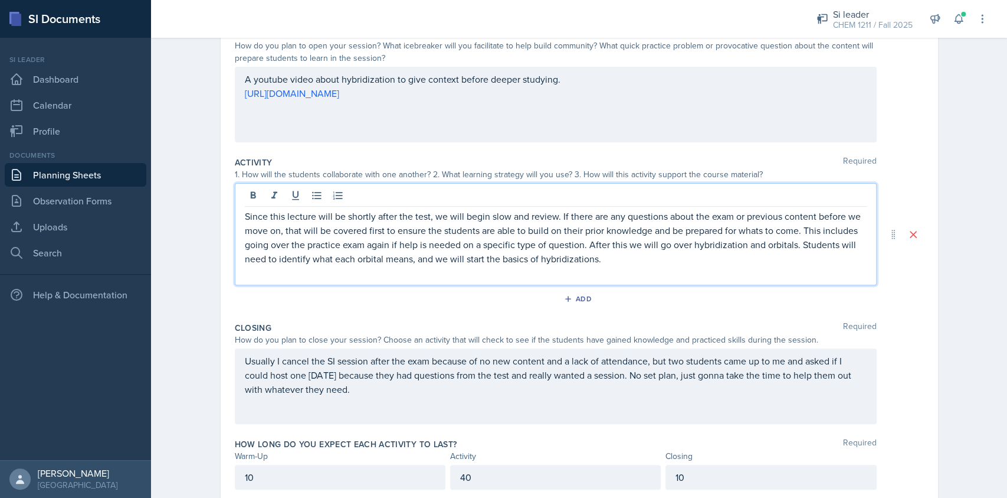
click at [343, 390] on p "Usually I cancel the SI session after the exam because of no new content and a …" at bounding box center [556, 375] width 622 height 42
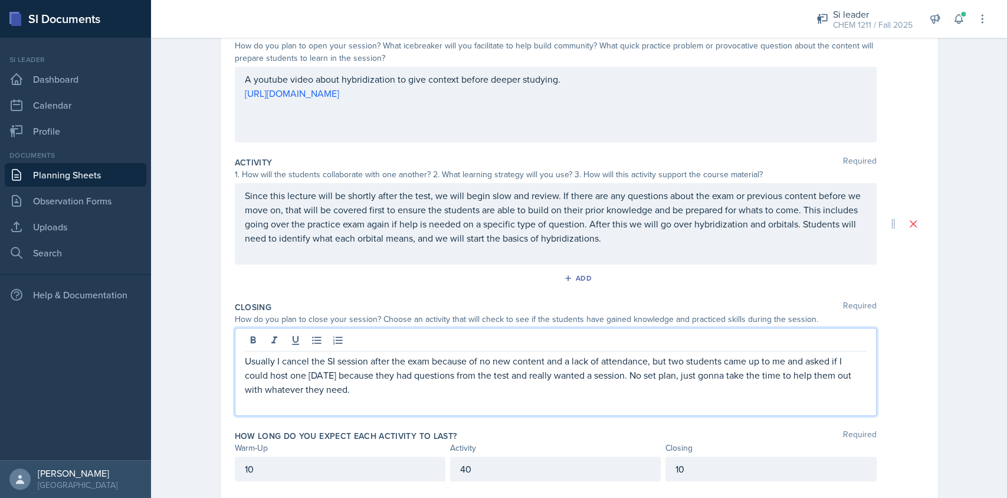
click at [343, 390] on p "Usually I cancel the SI session after the exam because of no new content and a …" at bounding box center [556, 375] width 622 height 42
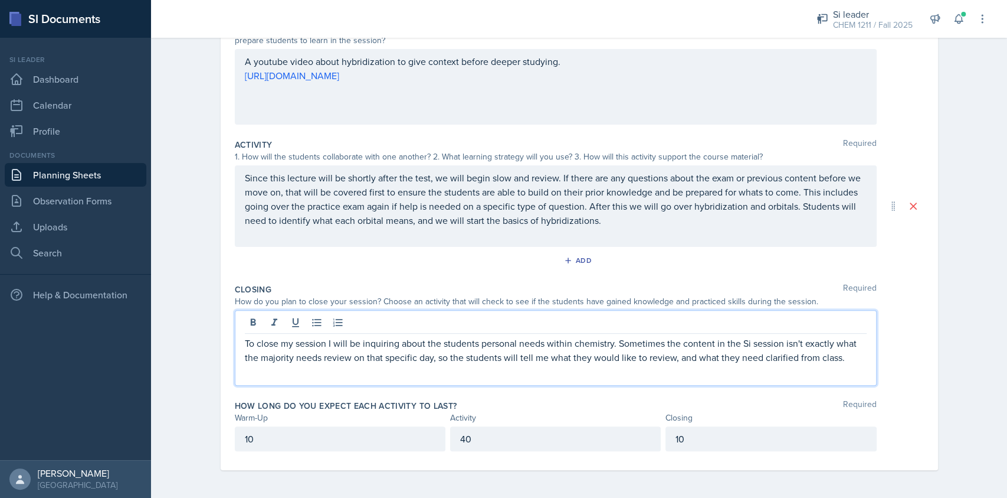
scroll to position [0, 0]
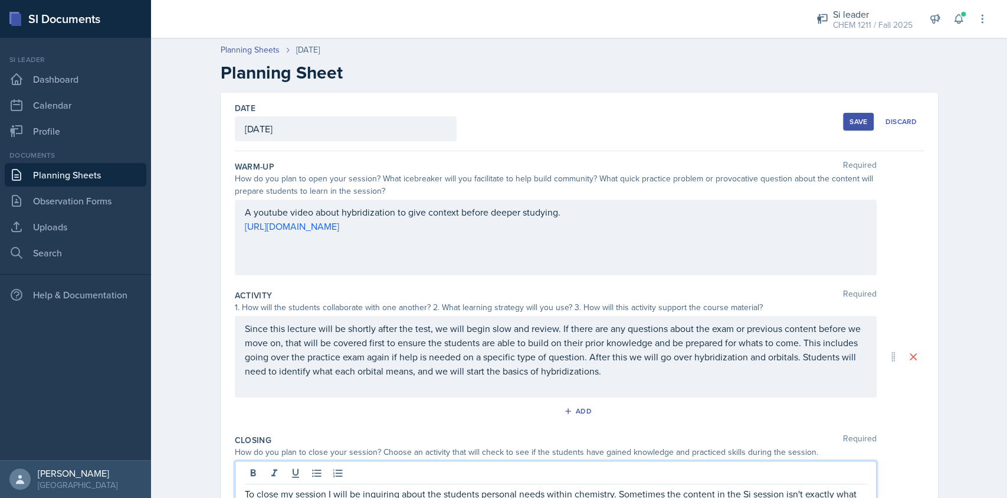
click at [859, 117] on div "Save" at bounding box center [859, 121] width 18 height 9
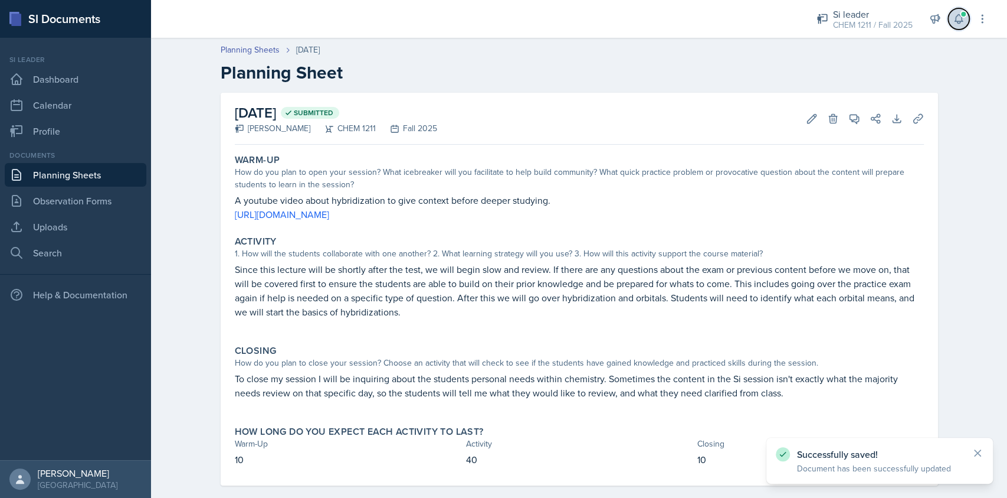
click at [966, 12] on span at bounding box center [963, 14] width 7 height 7
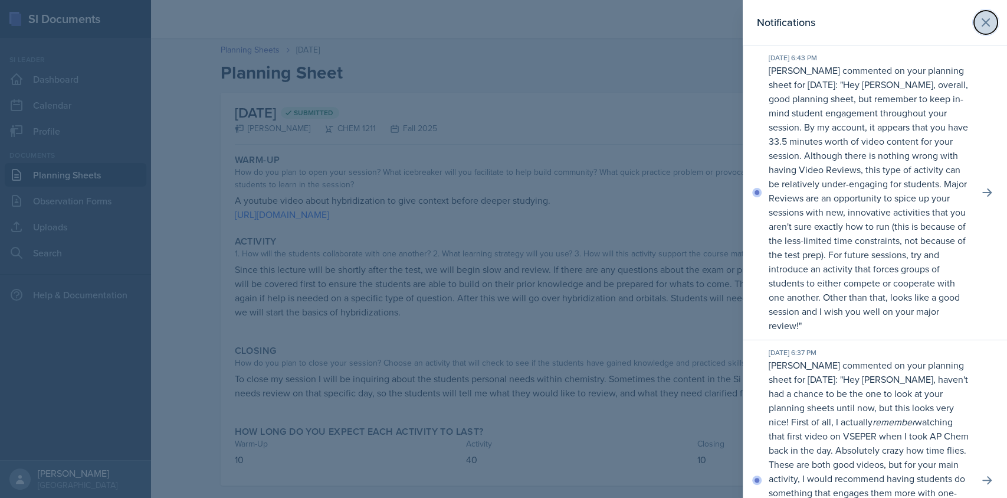
click at [981, 25] on button at bounding box center [986, 23] width 24 height 24
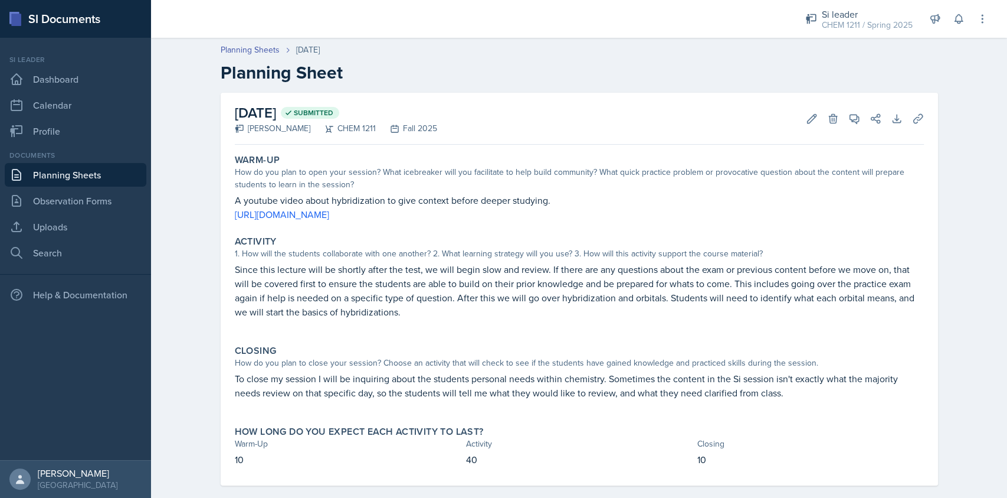
click at [918, 107] on div "[DATE] Submitted [PERSON_NAME] CHEM 1211 Fall 2025 Edit Delete View Comments Co…" at bounding box center [580, 289] width 718 height 392
click at [908, 121] on button "Uploads" at bounding box center [918, 118] width 21 height 21
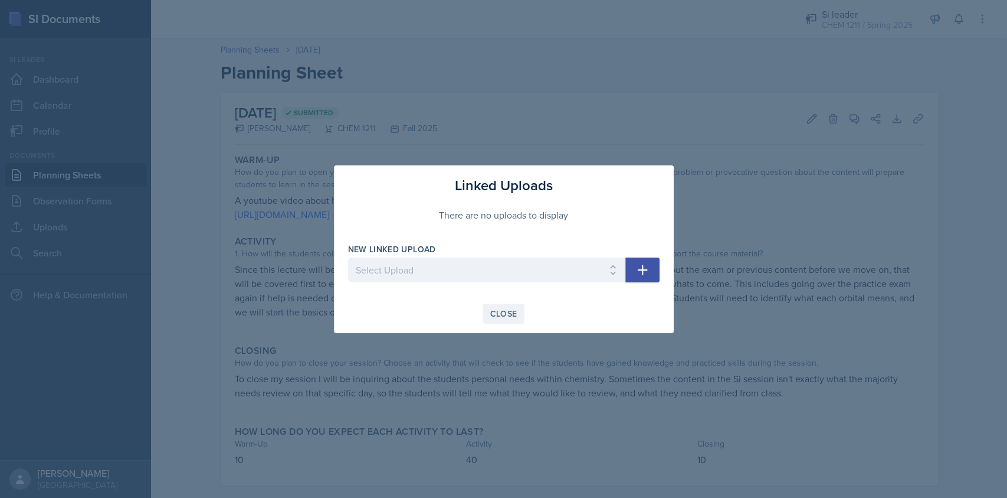
click at [509, 314] on div "Close" at bounding box center [503, 313] width 27 height 9
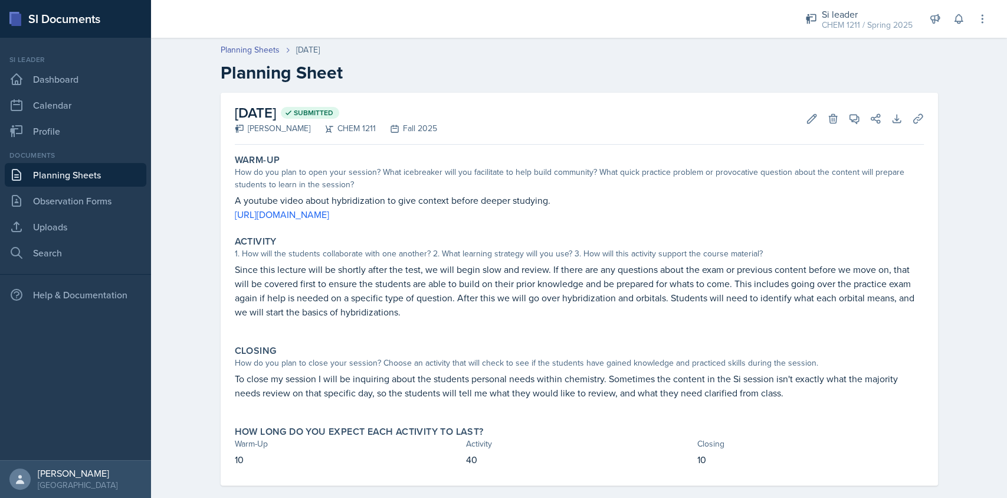
click at [77, 171] on link "Planning Sheets" at bounding box center [76, 175] width 142 height 24
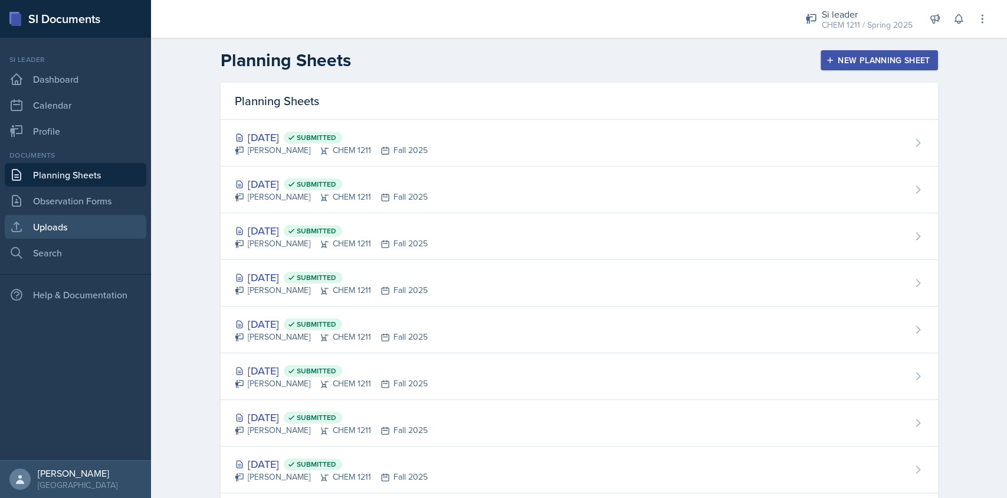
click at [85, 223] on link "Uploads" at bounding box center [76, 227] width 142 height 24
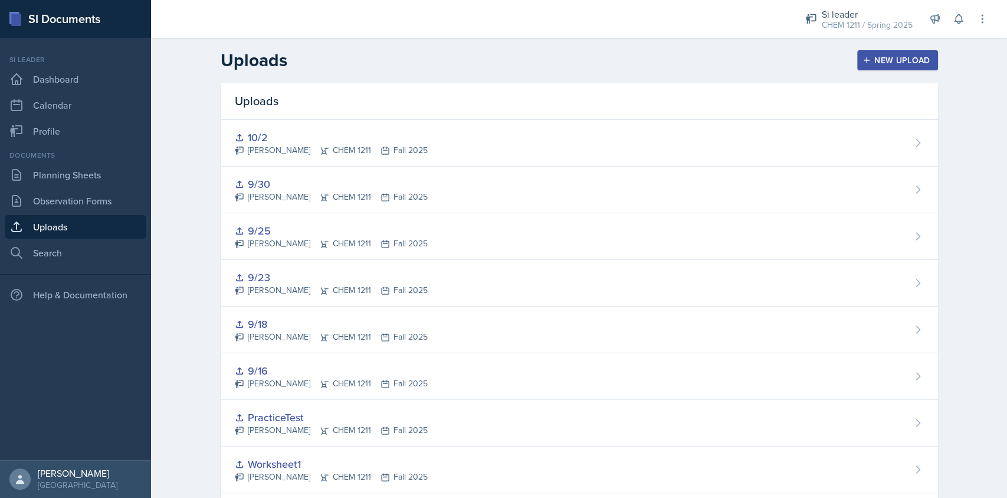
click at [869, 58] on div "New Upload" at bounding box center [898, 59] width 66 height 9
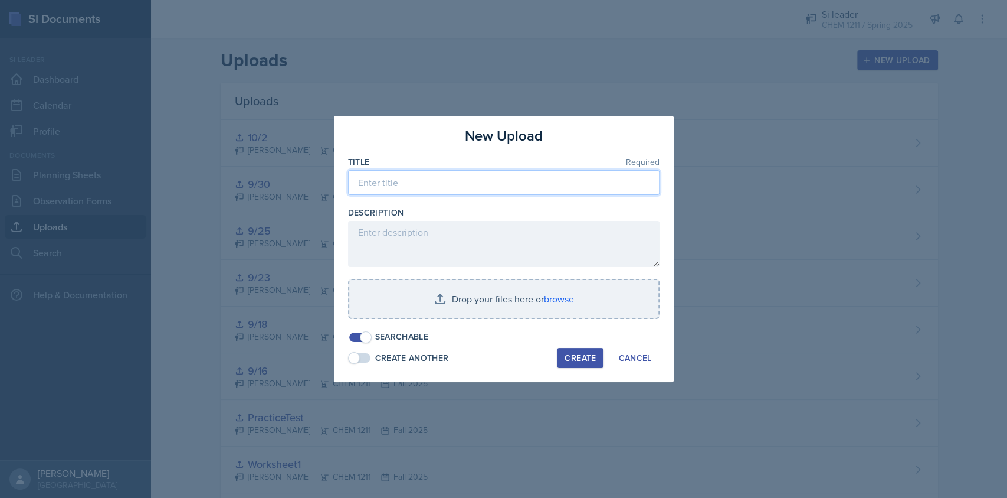
click at [477, 180] on input at bounding box center [504, 182] width 312 height 25
type input "10/9"
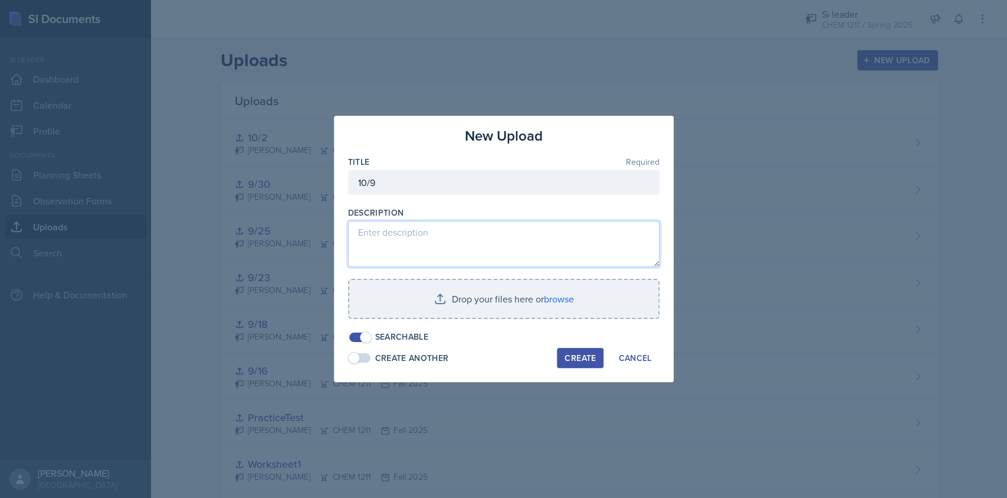
click at [478, 236] on textarea at bounding box center [504, 244] width 312 height 46
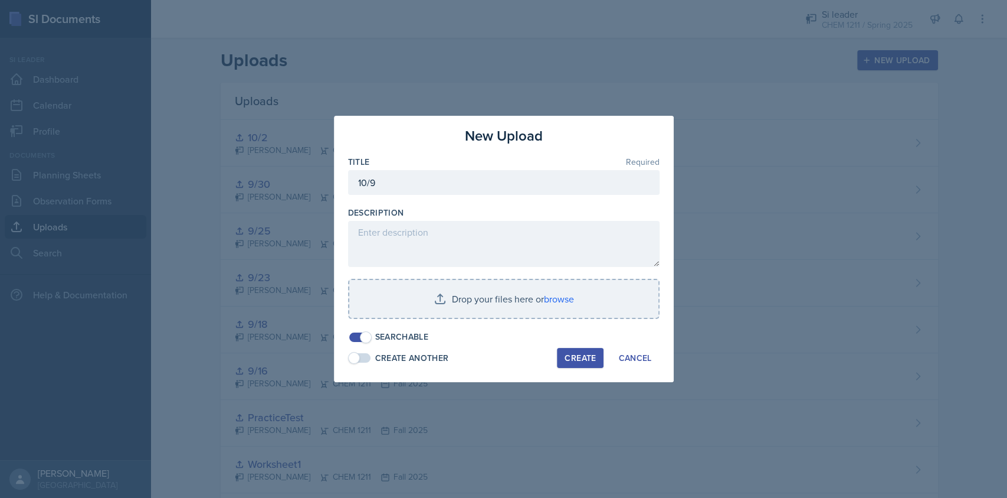
click at [565, 358] on div "Create" at bounding box center [580, 357] width 31 height 9
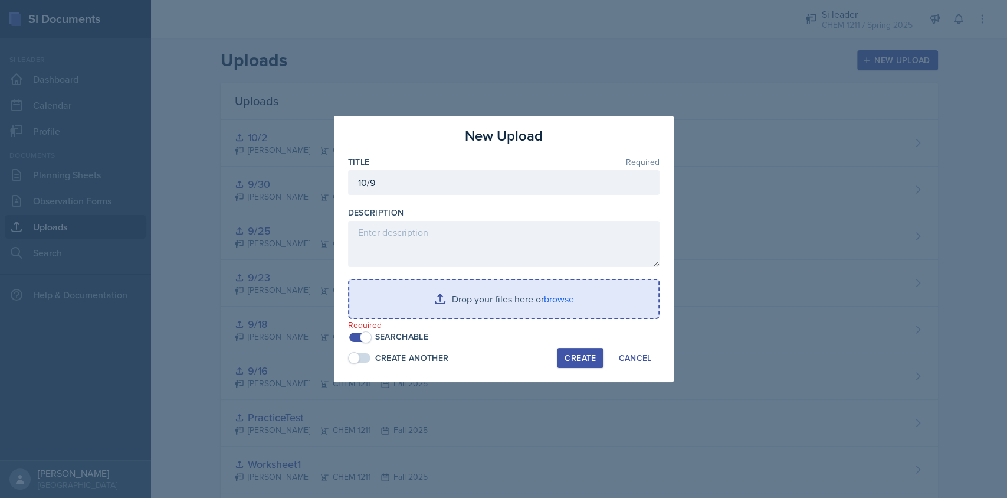
click at [562, 295] on input "file" at bounding box center [503, 299] width 309 height 38
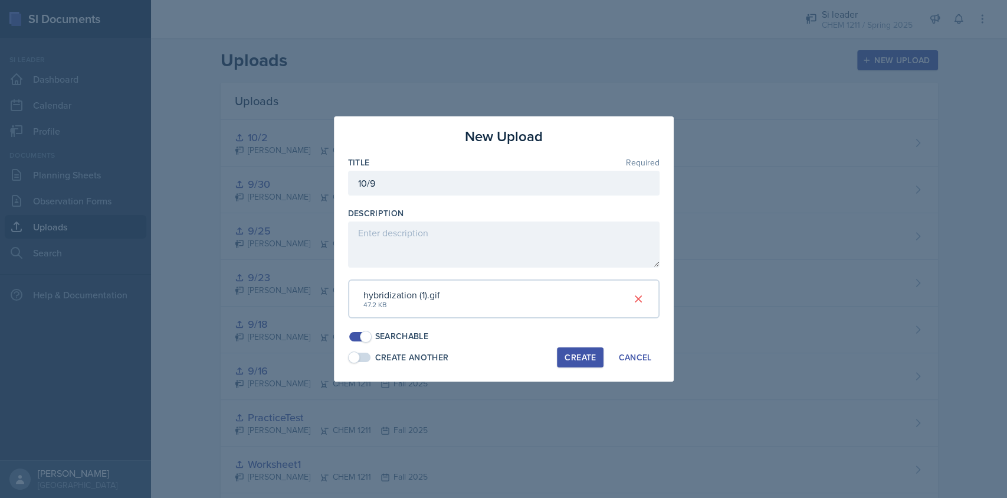
click at [581, 356] on div "Create" at bounding box center [580, 356] width 31 height 9
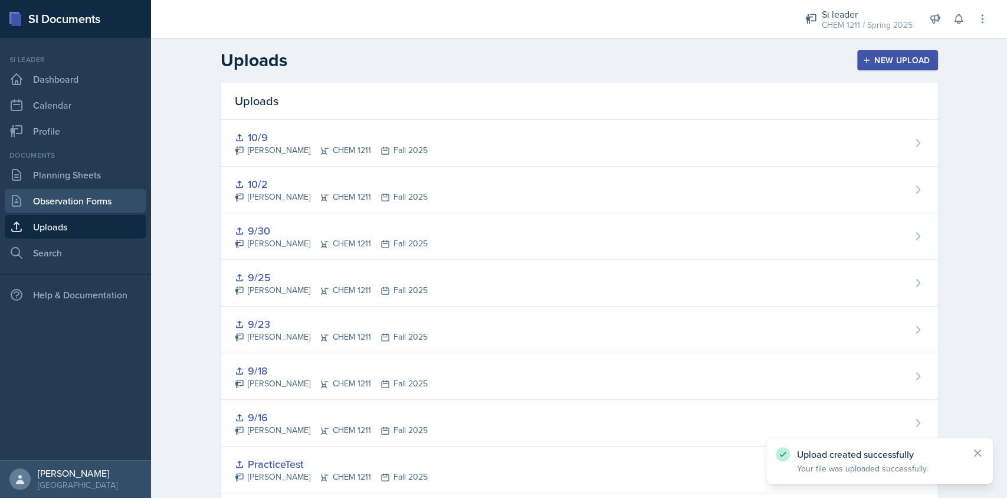
click at [77, 209] on link "Observation Forms" at bounding box center [76, 201] width 142 height 24
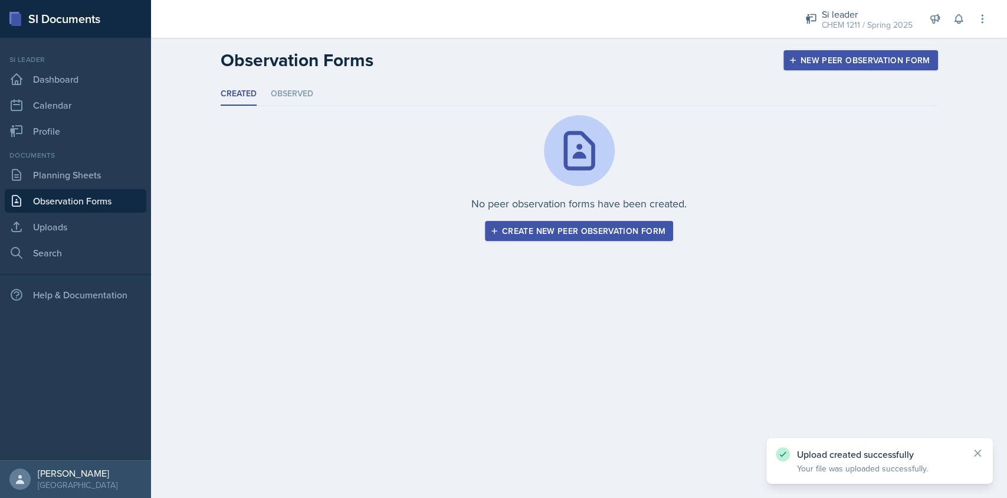
click at [99, 158] on div "Documents" at bounding box center [76, 155] width 142 height 11
click at [104, 165] on link "Planning Sheets" at bounding box center [76, 175] width 142 height 24
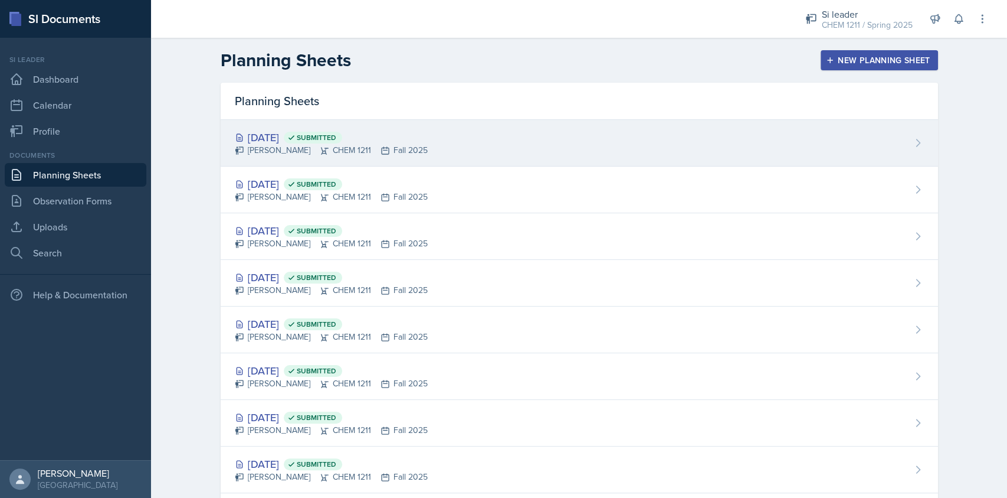
click at [417, 155] on div "[PERSON_NAME] CHEM 1211 Fall 2025" at bounding box center [331, 150] width 193 height 12
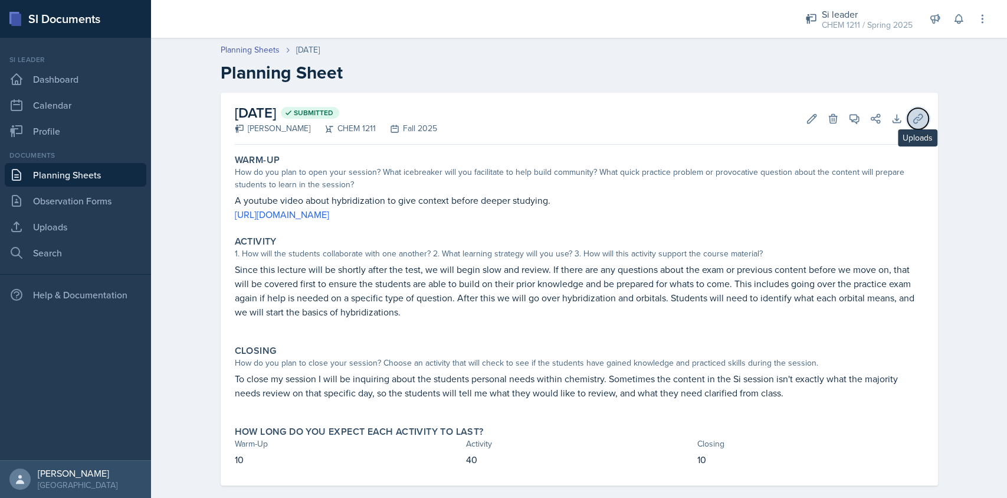
click at [915, 120] on icon at bounding box center [918, 119] width 12 height 12
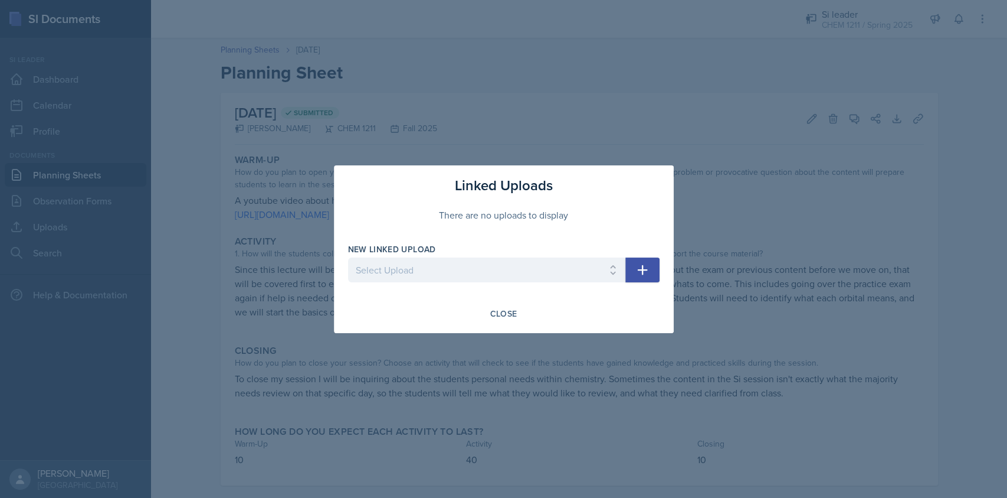
click at [562, 247] on div "New Linked Upload" at bounding box center [486, 249] width 277 height 12
click at [571, 277] on select "Select Upload SI2 8/15 SI1 Worksheet1 PracticeTest 9/16 9/18 9/23 9/25 9/30 10/…" at bounding box center [486, 269] width 277 height 25
select select "242c1c67-e896-4613-9c91-2178297ede91"
click at [348, 257] on select "Select Upload SI2 8/15 SI1 Worksheet1 PracticeTest 9/16 9/18 9/23 9/25 9/30 10/…" at bounding box center [486, 269] width 277 height 25
click at [652, 274] on button "button" at bounding box center [643, 269] width 34 height 25
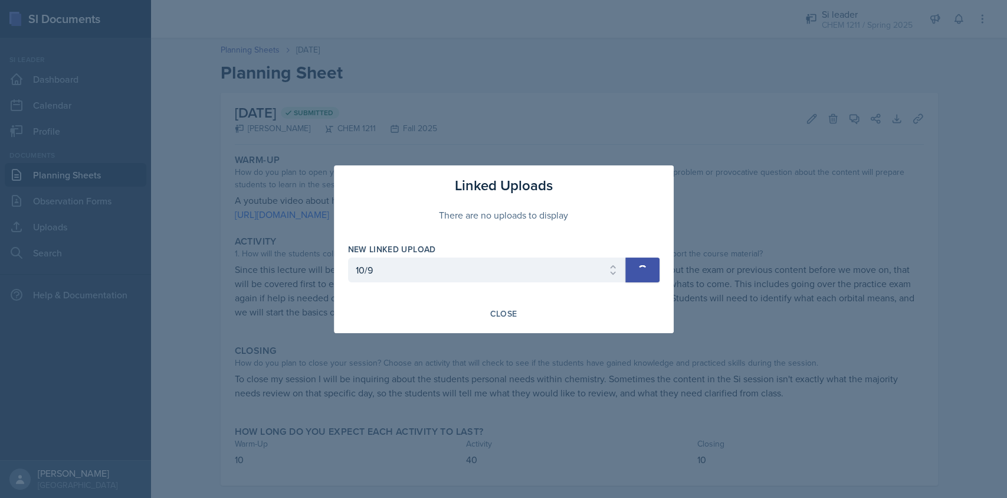
select select
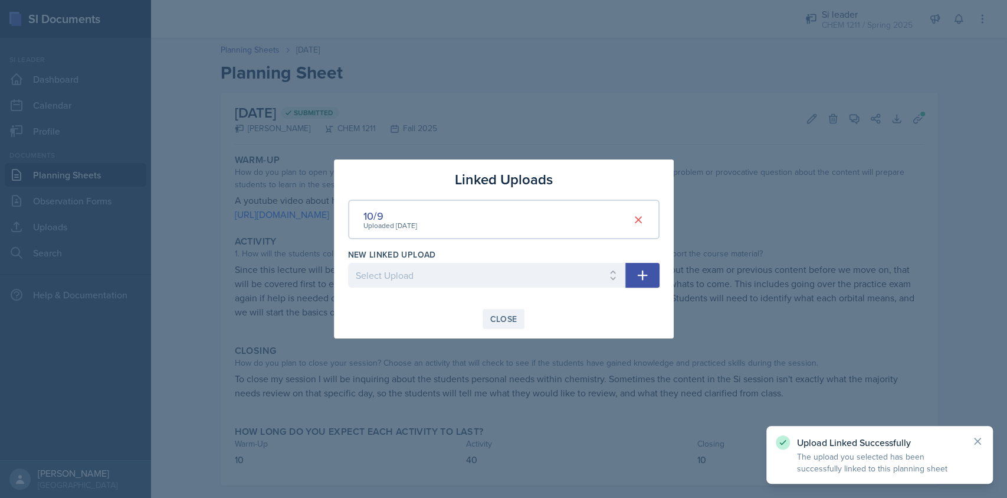
click at [508, 322] on div "Close" at bounding box center [503, 318] width 27 height 9
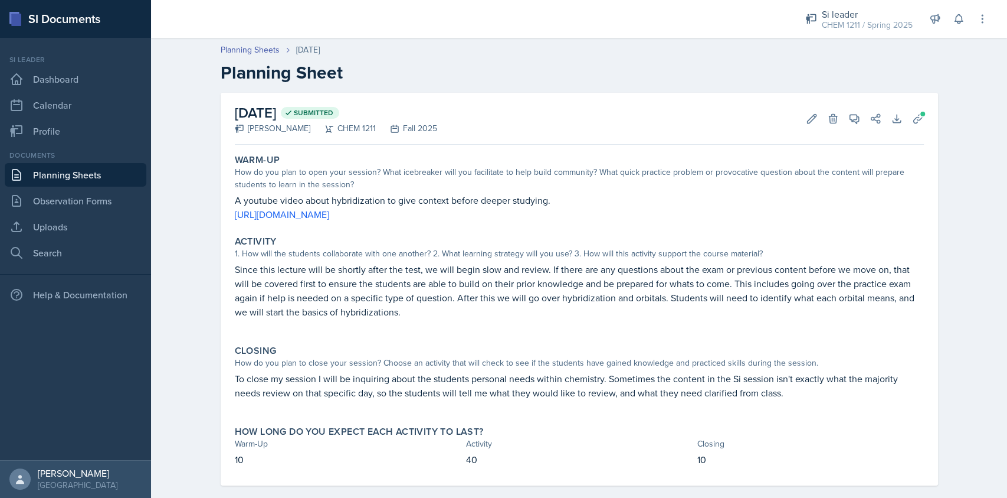
scroll to position [16, 0]
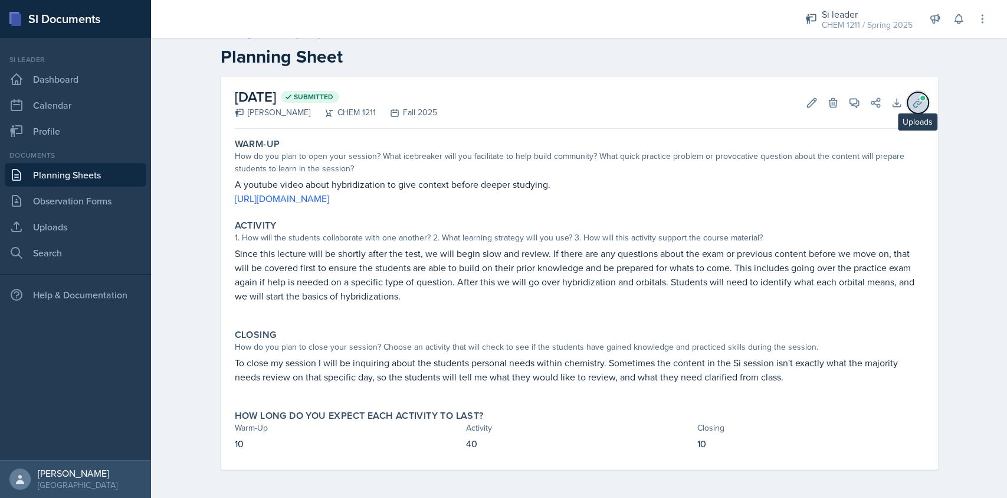
click at [918, 101] on button "Uploads" at bounding box center [918, 102] width 21 height 21
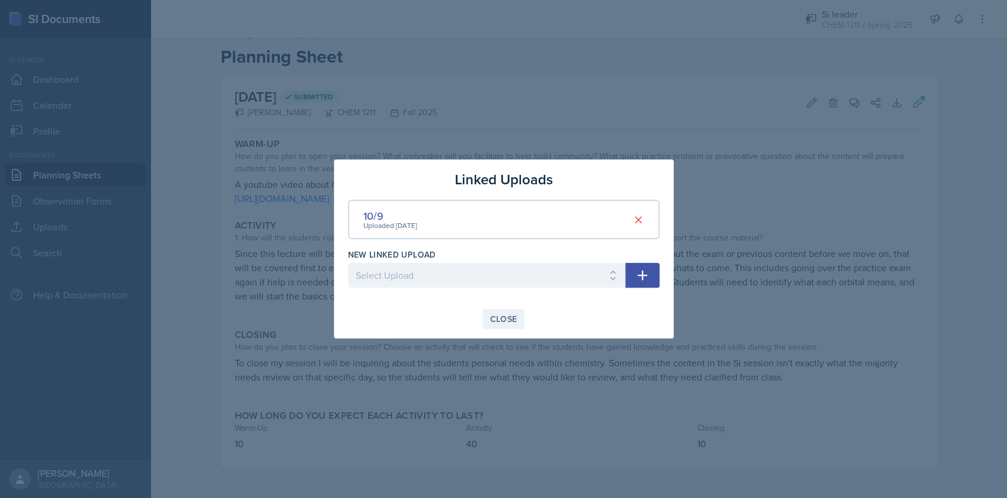
click at [520, 318] on button "Close" at bounding box center [504, 319] width 42 height 20
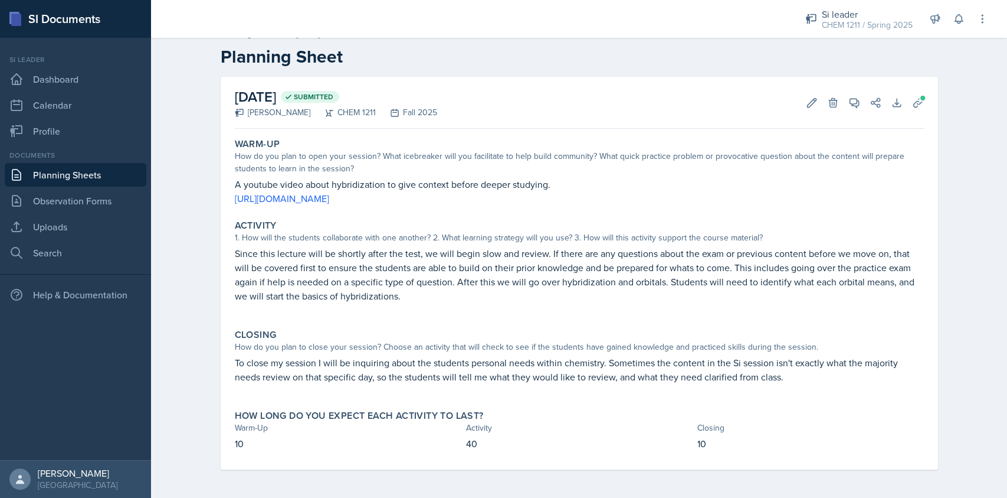
click at [99, 170] on link "Planning Sheets" at bounding box center [76, 175] width 142 height 24
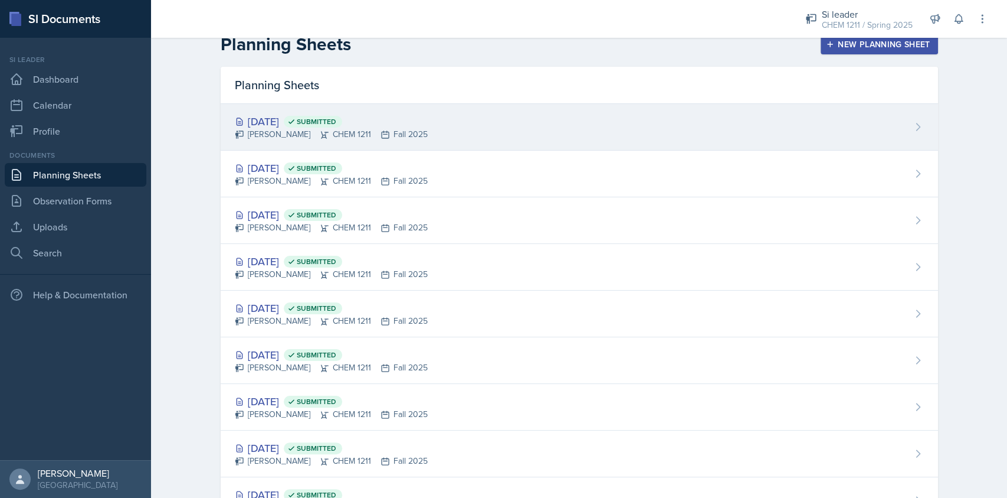
click at [342, 120] on span "Submitted" at bounding box center [313, 122] width 58 height 12
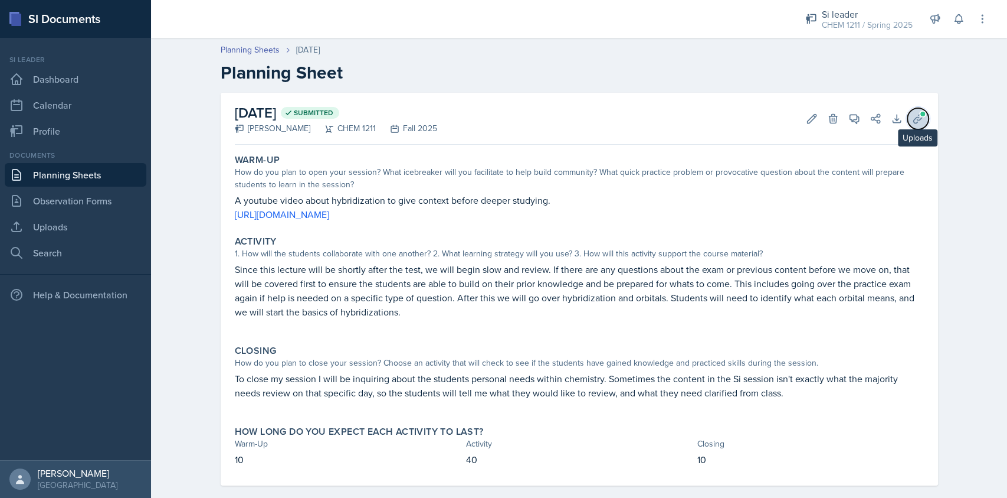
click at [914, 120] on icon at bounding box center [918, 118] width 9 height 9
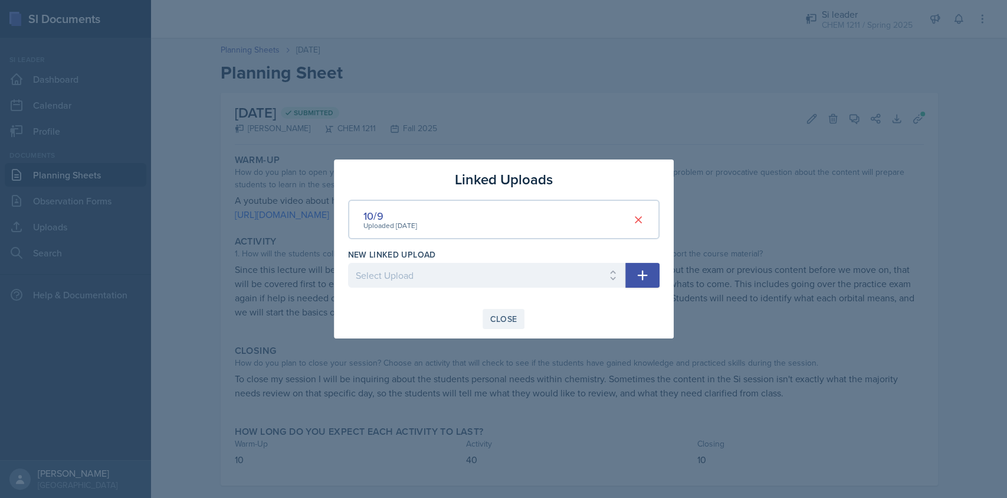
click at [499, 314] on div "Close" at bounding box center [503, 318] width 27 height 9
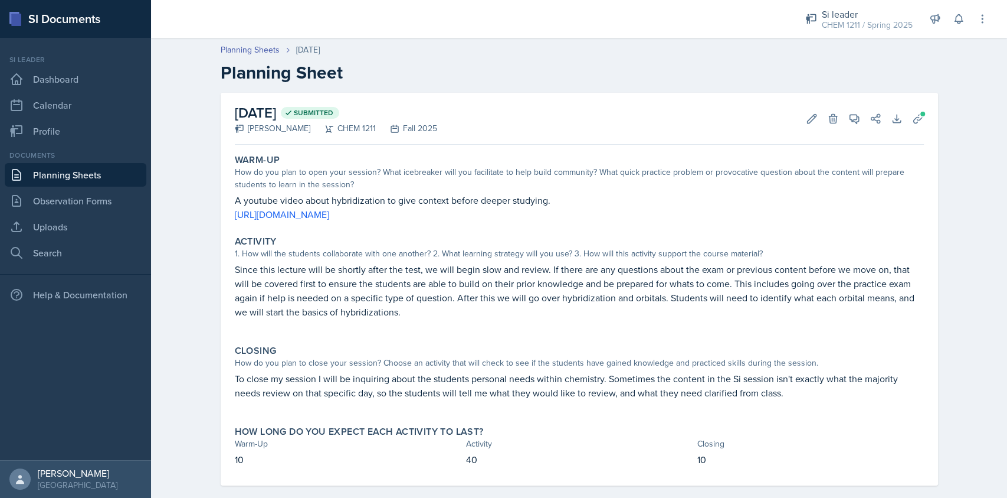
click at [103, 178] on link "Planning Sheets" at bounding box center [76, 175] width 142 height 24
